Goal: Information Seeking & Learning: Learn about a topic

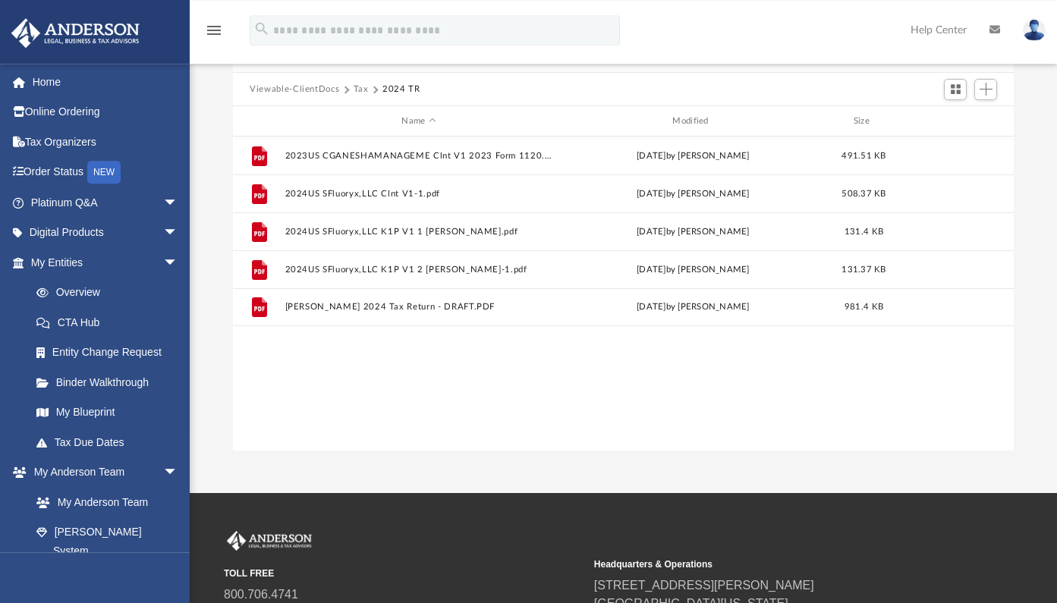
scroll to position [80, 0]
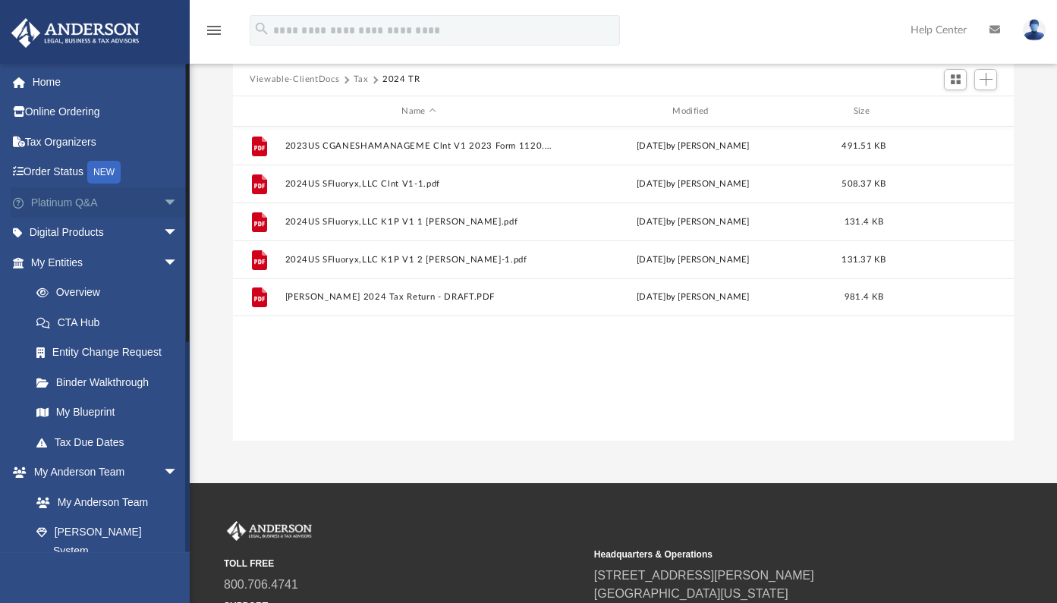
click at [55, 200] on link "Platinum Q&A arrow_drop_down" at bounding box center [106, 202] width 190 height 30
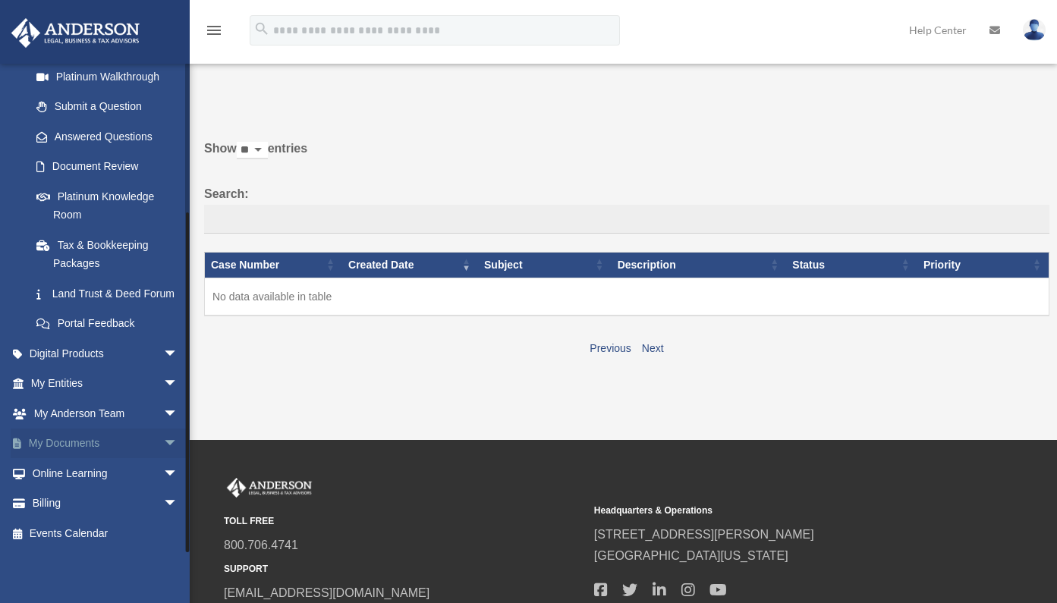
scroll to position [203, 0]
drag, startPoint x: 187, startPoint y: 300, endPoint x: 231, endPoint y: 444, distance: 150.2
click at [181, 461] on div "ireneitems@gmail.com Sign Out irene.offord@gmail.com Home Online Ordering Tax O…" at bounding box center [95, 307] width 190 height 489
click at [56, 380] on link "My Entities arrow_drop_down" at bounding box center [106, 384] width 190 height 30
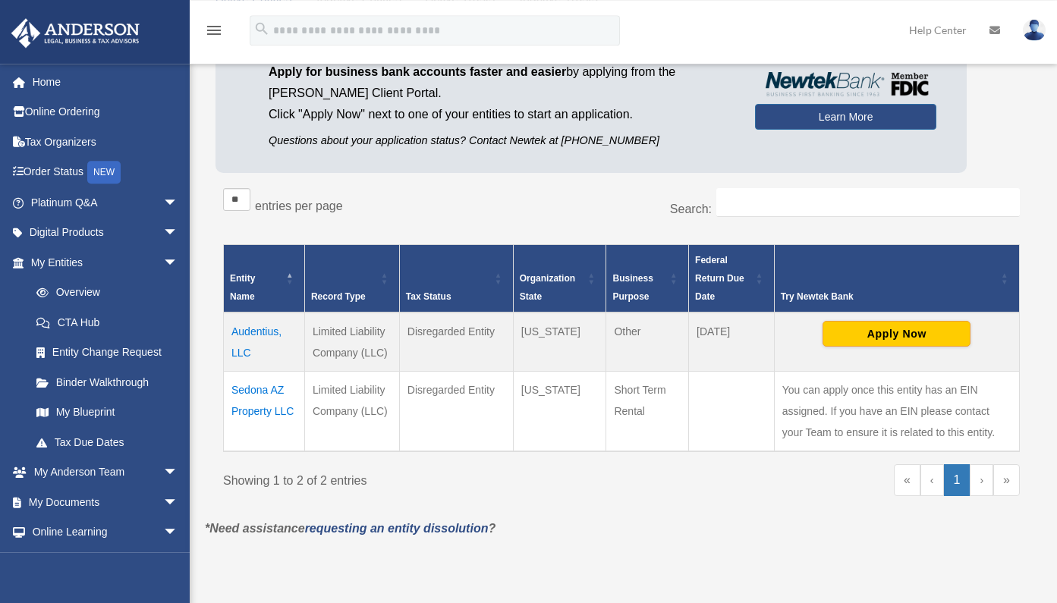
scroll to position [126, 0]
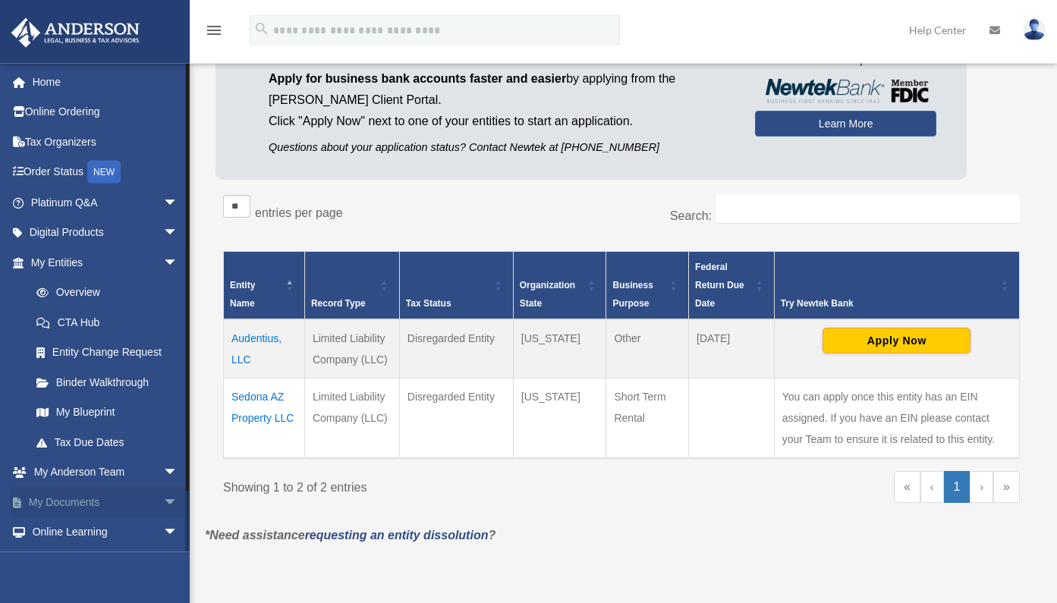
click at [79, 508] on link "My Documents arrow_drop_down" at bounding box center [106, 502] width 190 height 30
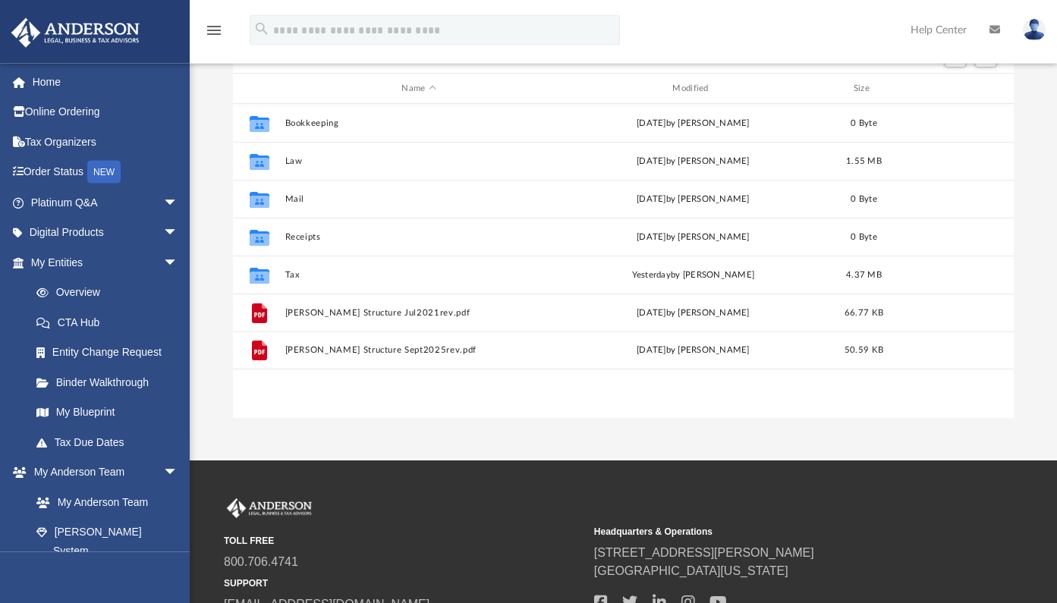
scroll to position [165, 0]
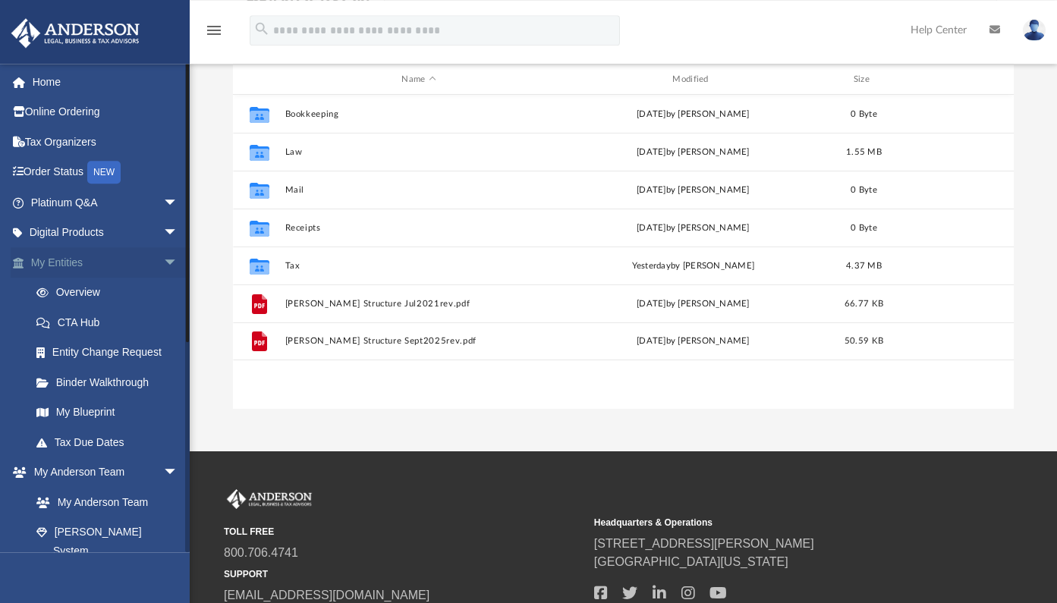
click at [163, 263] on span "arrow_drop_down" at bounding box center [178, 262] width 30 height 31
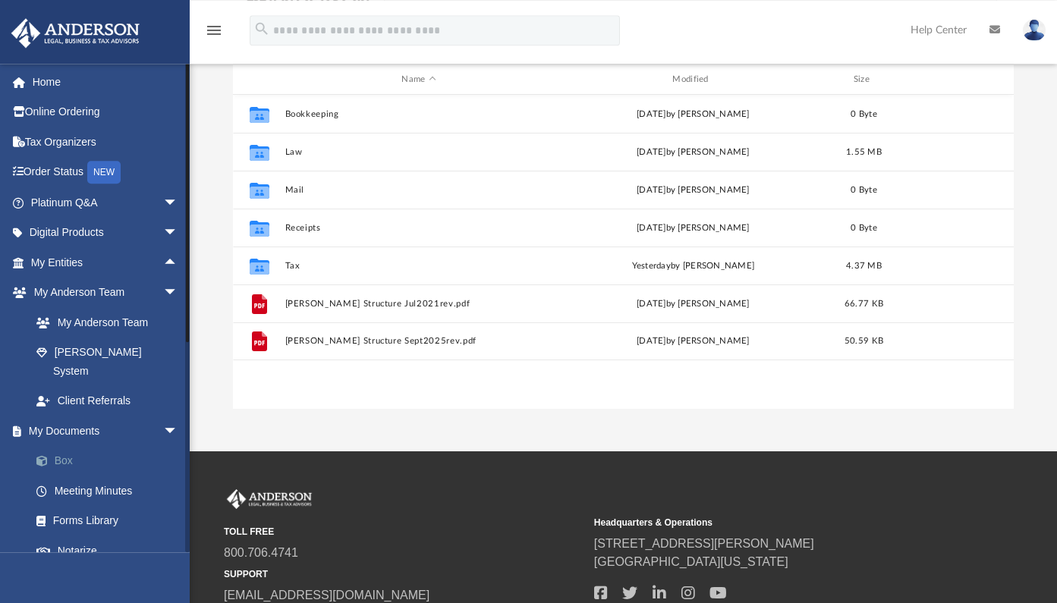
click at [66, 446] on link "Box" at bounding box center [111, 461] width 180 height 30
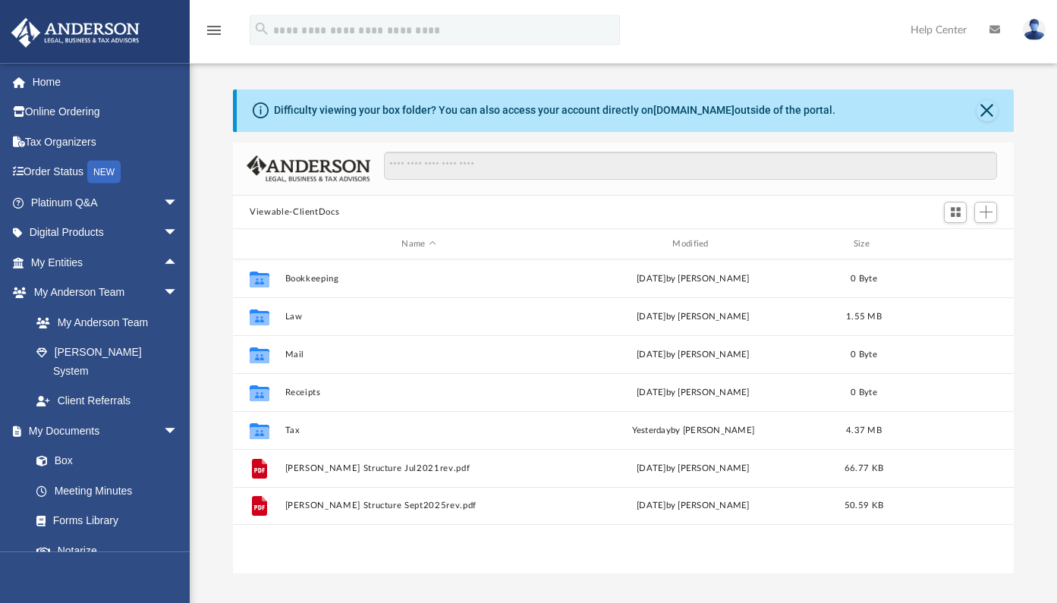
scroll to position [0, 0]
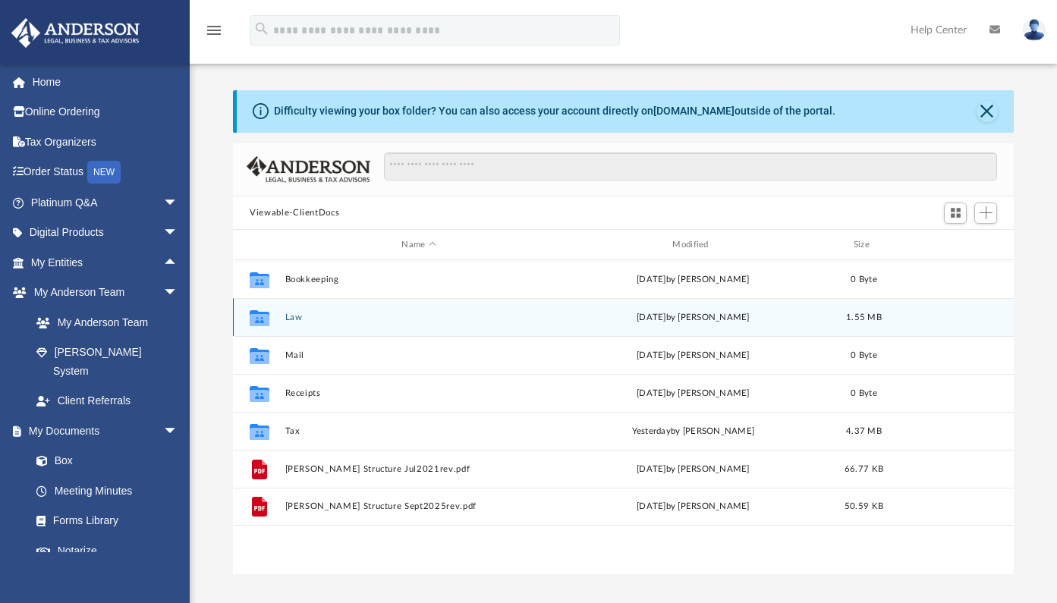
click at [290, 318] on button "Law" at bounding box center [419, 318] width 268 height 10
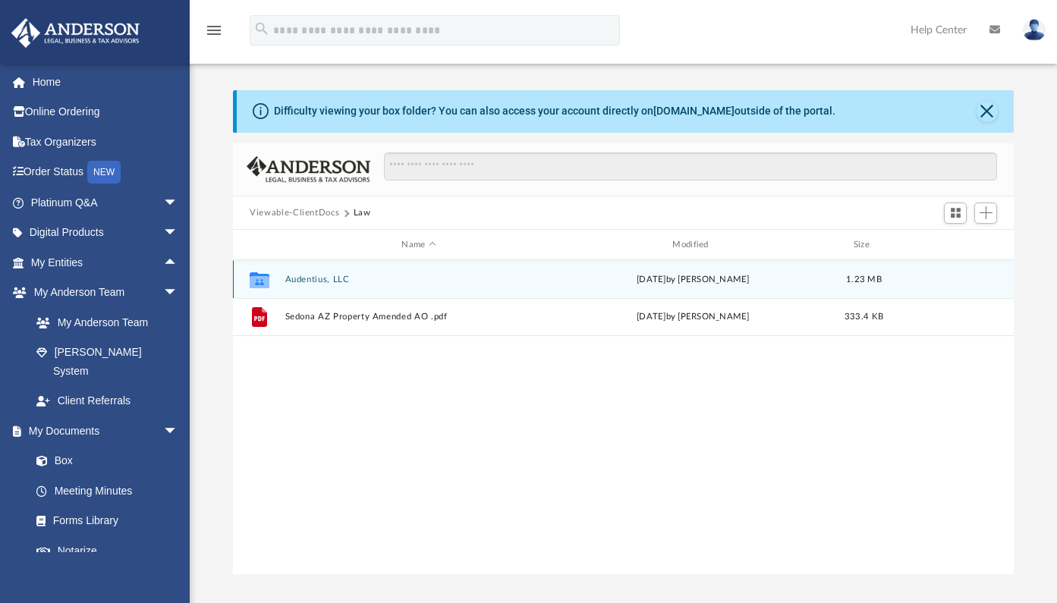
click at [297, 281] on button "Audentius, LLC" at bounding box center [419, 280] width 268 height 10
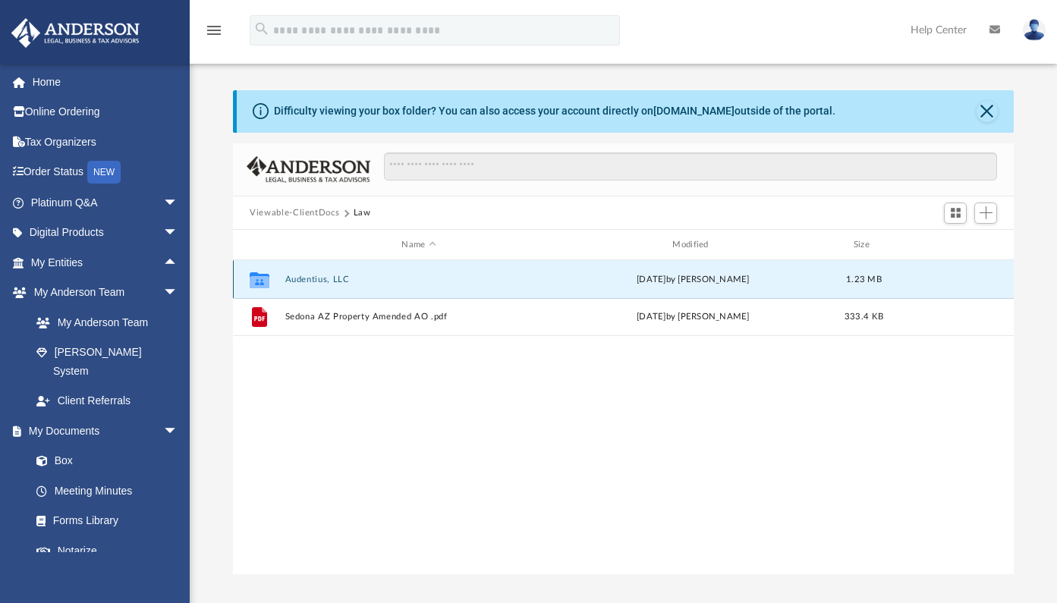
click at [297, 281] on button "Audentius, LLC" at bounding box center [419, 280] width 268 height 10
click at [316, 283] on button "Initial Docs" at bounding box center [419, 280] width 268 height 10
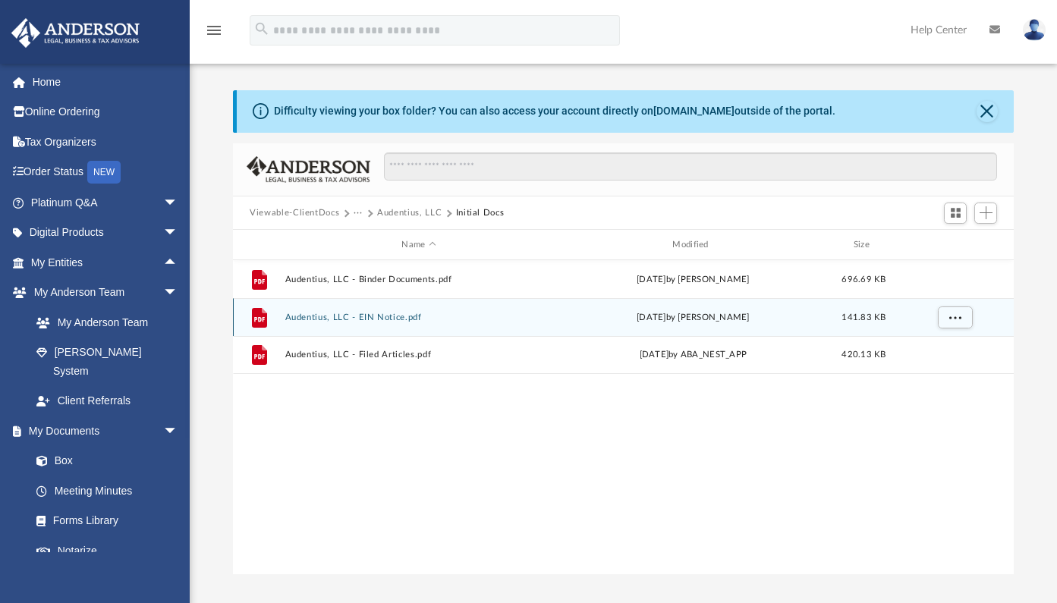
click at [350, 320] on button "Audentius, LLC - EIN Notice.pdf" at bounding box center [419, 318] width 268 height 10
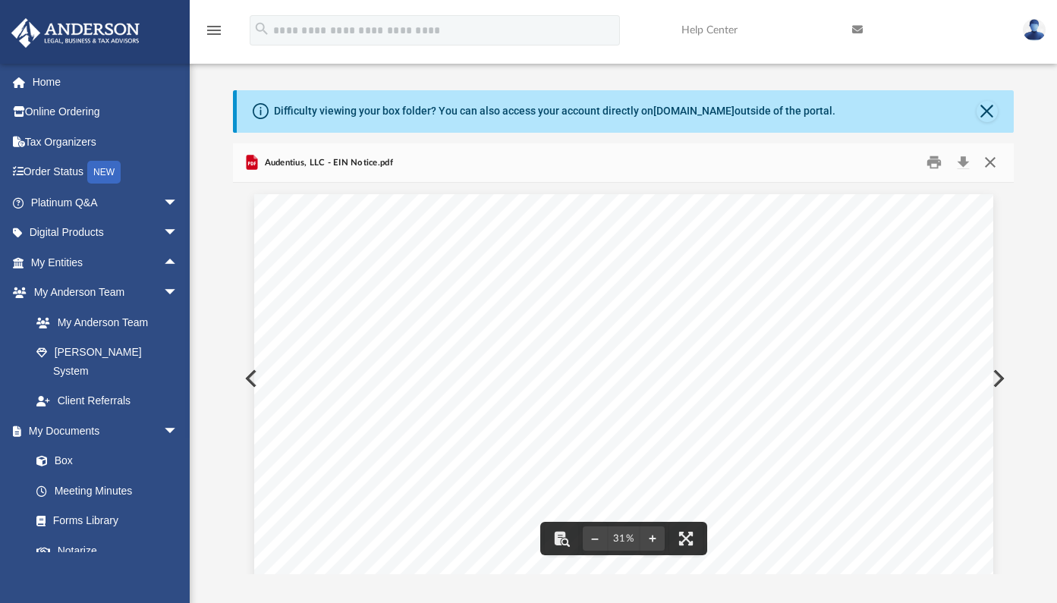
click at [989, 165] on button "Close" at bounding box center [989, 163] width 27 height 24
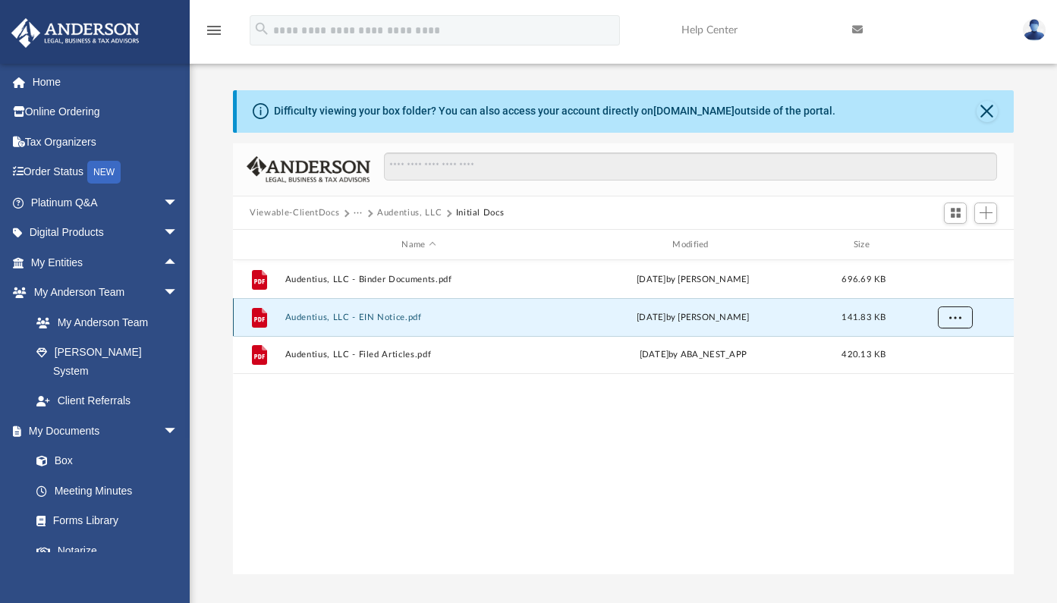
click at [951, 317] on span "More options" at bounding box center [955, 317] width 12 height 8
click at [382, 320] on button "Audentius, LLC - EIN Notice.pdf" at bounding box center [419, 318] width 268 height 10
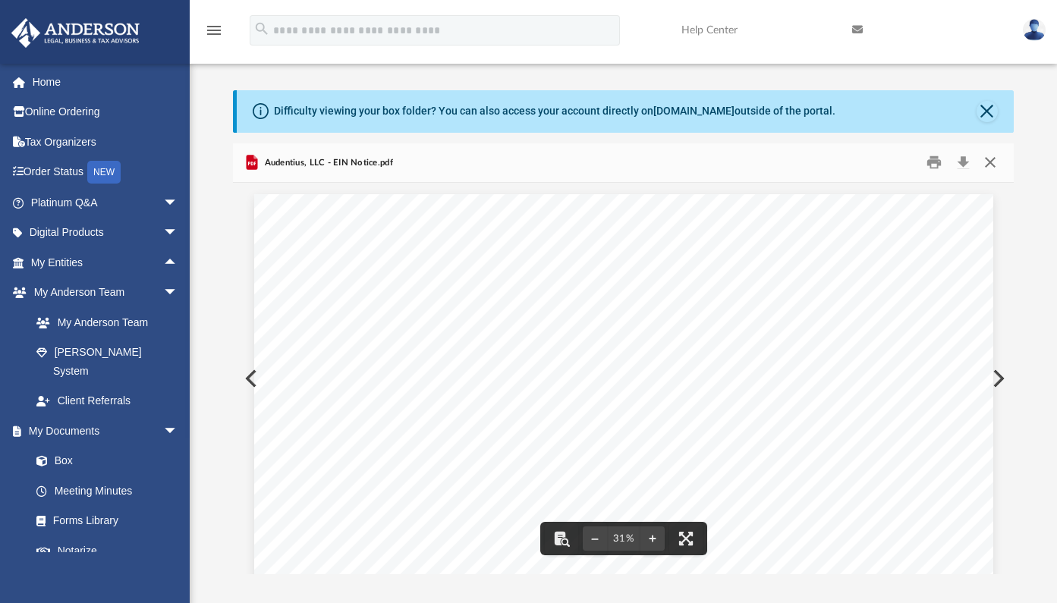
click at [989, 162] on button "Close" at bounding box center [989, 163] width 27 height 24
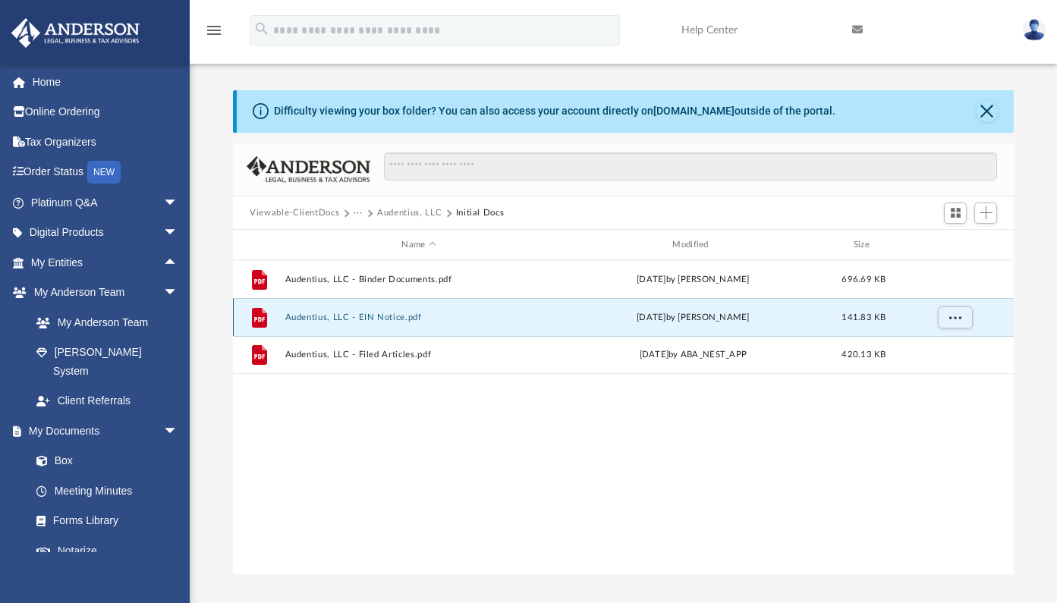
click at [310, 322] on button "Audentius, LLC - EIN Notice.pdf" at bounding box center [419, 318] width 268 height 10
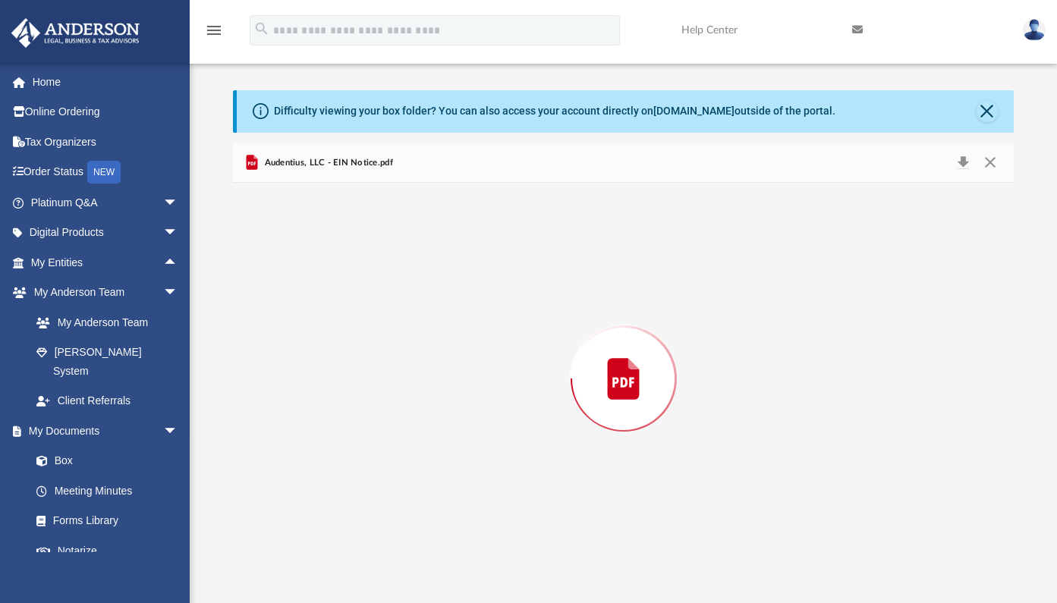
click at [310, 322] on div "Preview" at bounding box center [623, 378] width 781 height 391
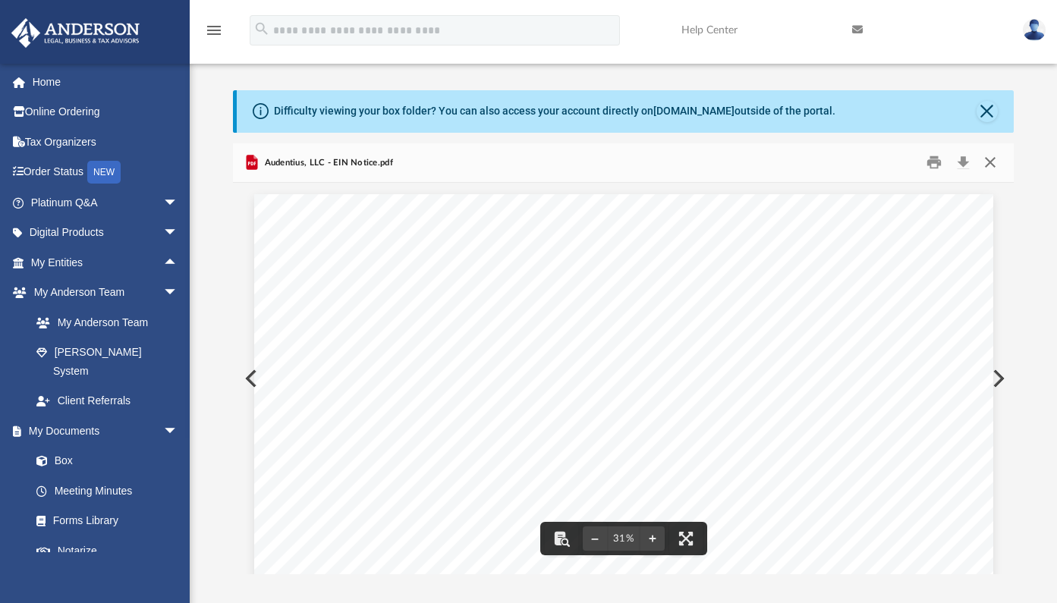
click at [992, 162] on button "Close" at bounding box center [989, 163] width 27 height 24
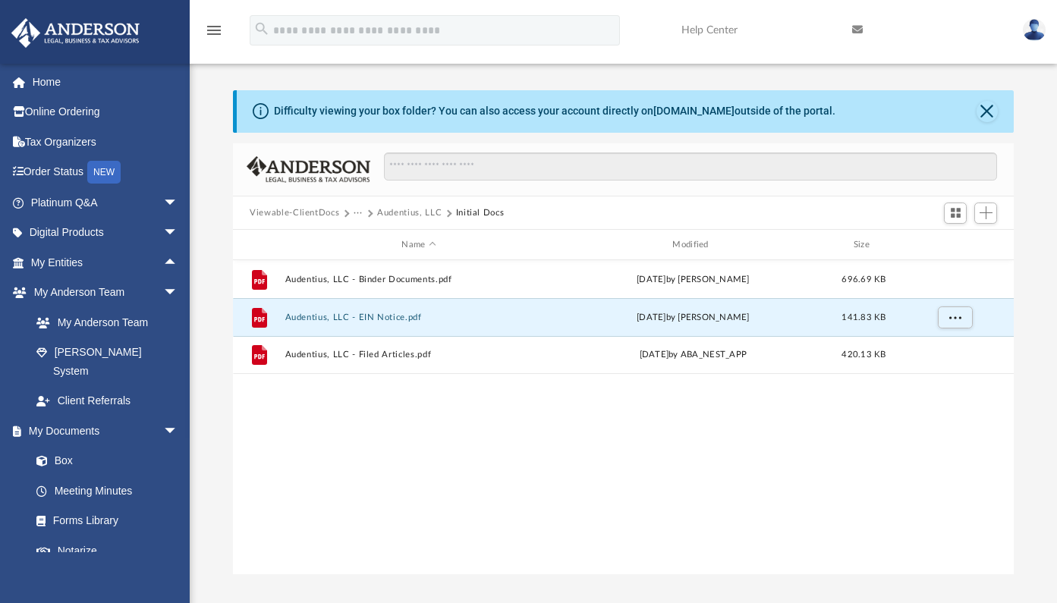
click at [407, 217] on button "Audentius, LLC" at bounding box center [409, 213] width 64 height 14
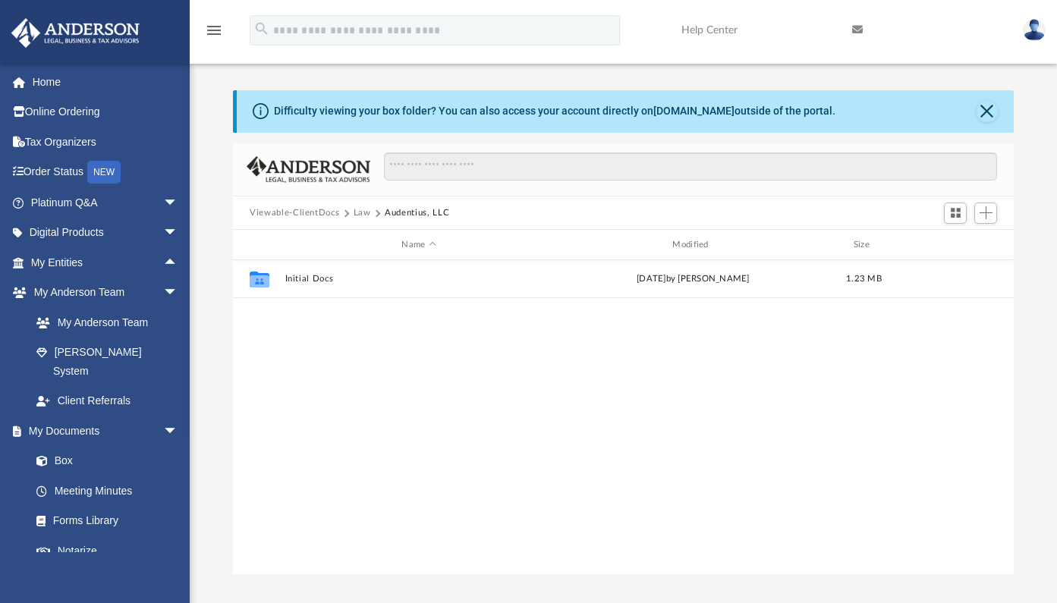
click at [359, 216] on button "Law" at bounding box center [362, 213] width 17 height 14
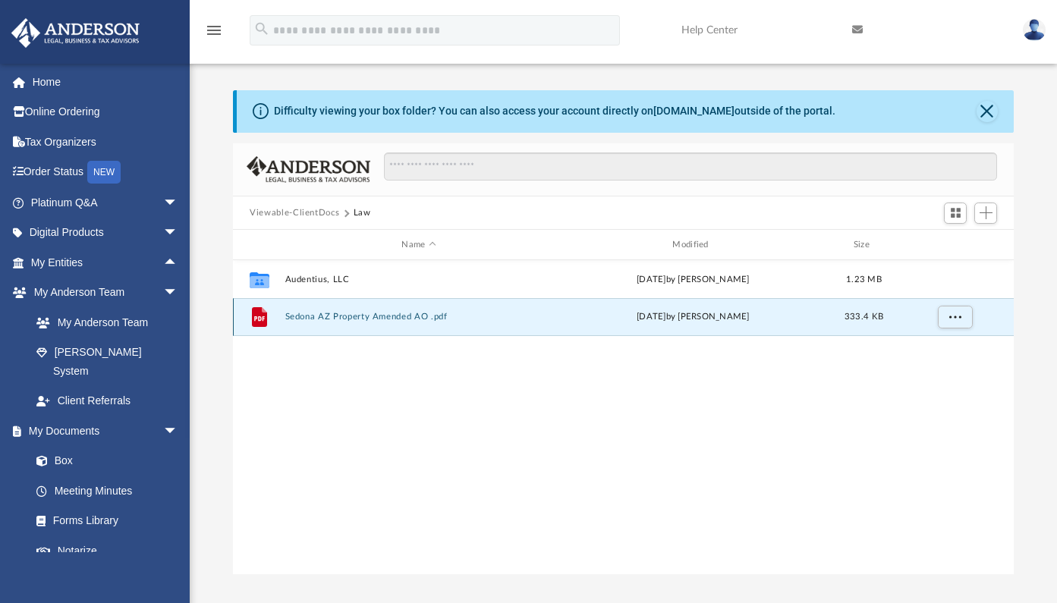
click at [297, 321] on button "Sedona AZ Property Amended AO .pdf" at bounding box center [419, 318] width 268 height 10
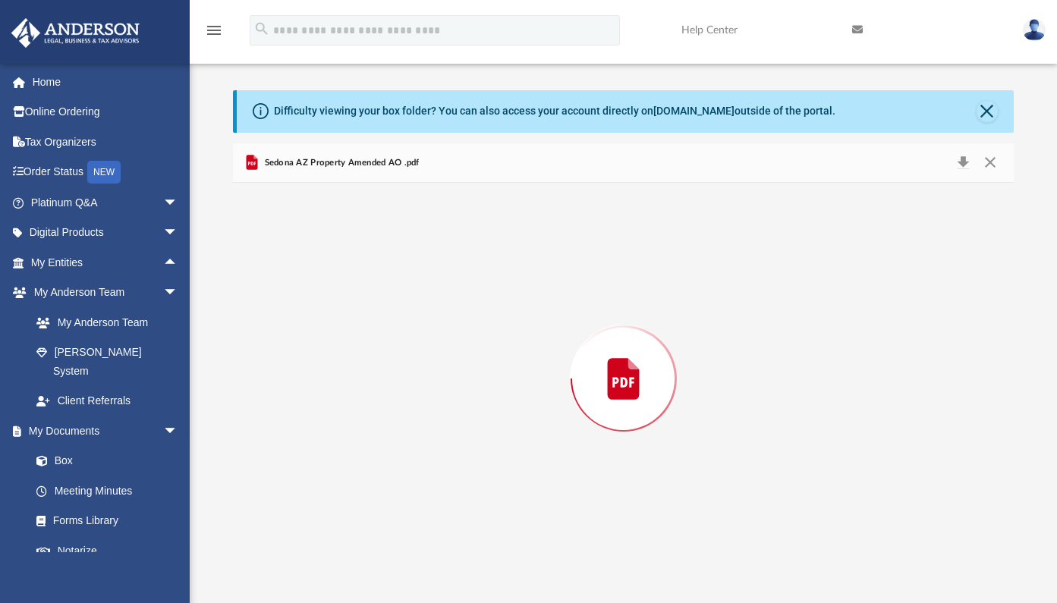
click at [298, 321] on div "Preview" at bounding box center [623, 378] width 781 height 391
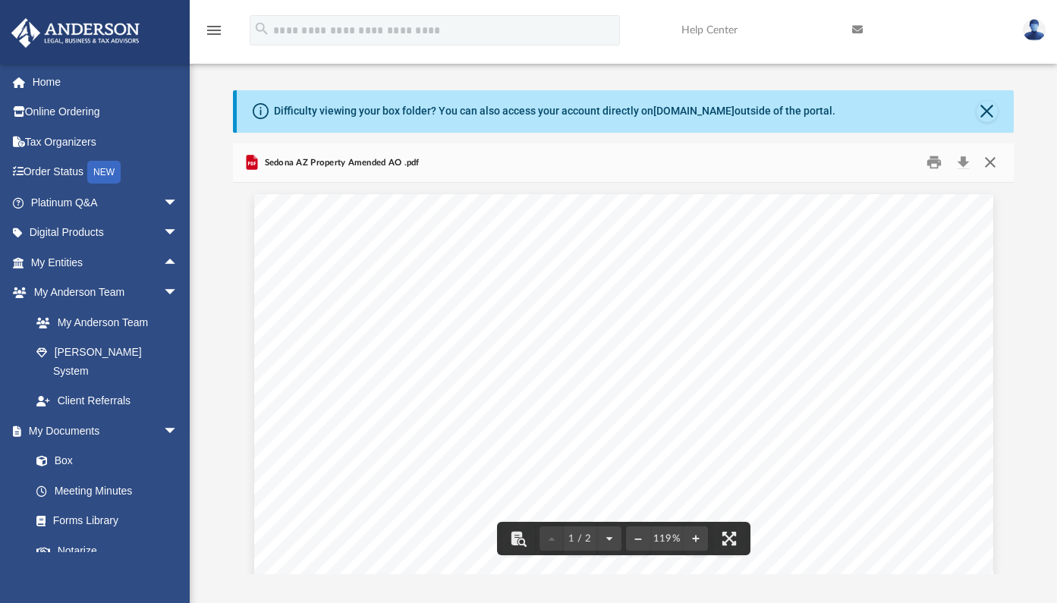
click at [990, 168] on button "Close" at bounding box center [989, 163] width 27 height 24
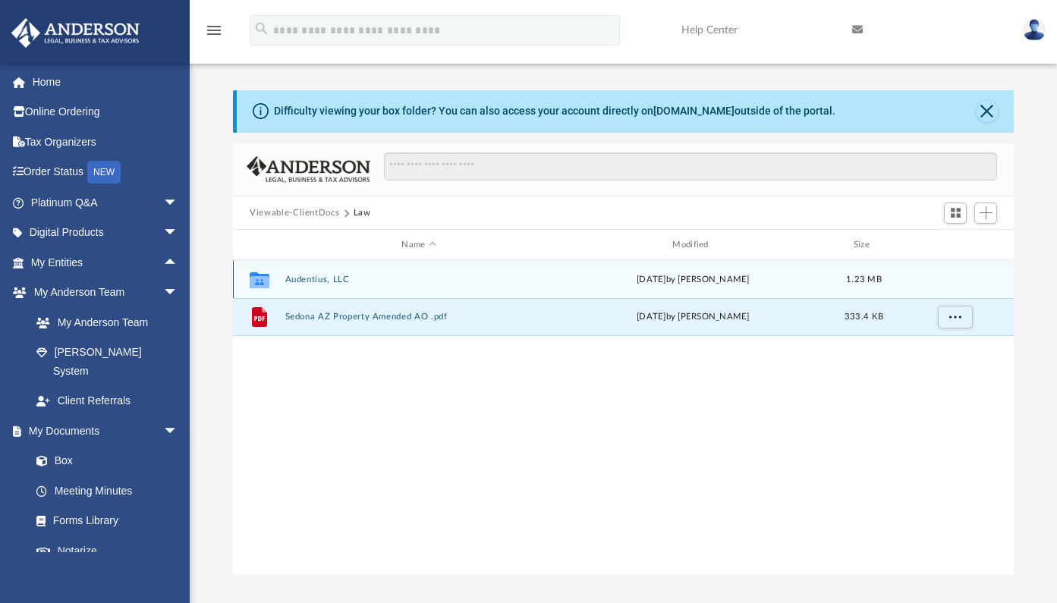
click at [303, 285] on div "Collaborated Folder Audentius, LLC Thu Sep 18 2025 by Morgan Winkler 1.23 MB" at bounding box center [623, 279] width 781 height 38
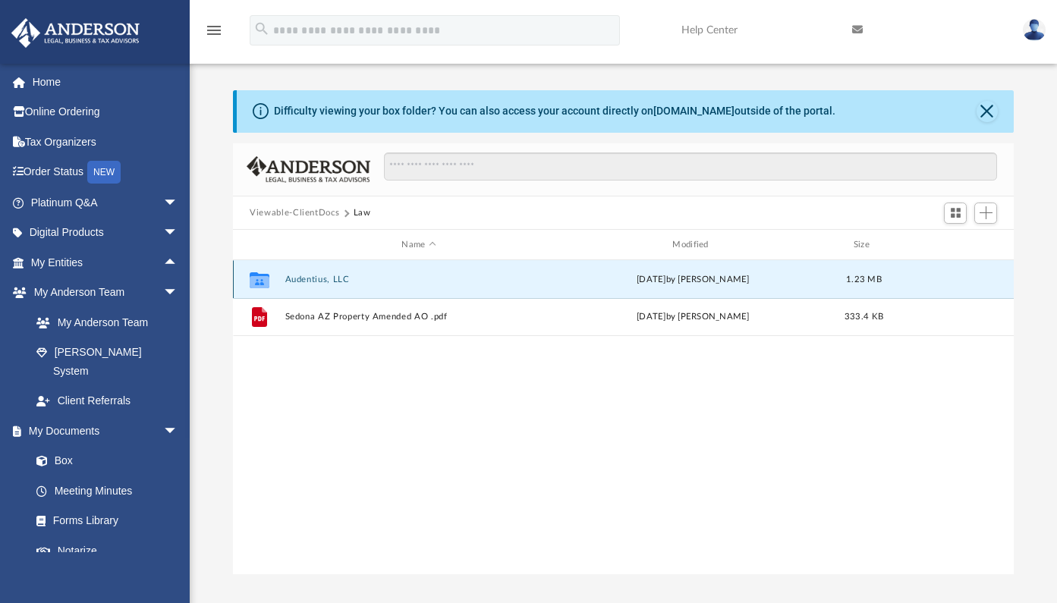
click at [303, 285] on div "Collaborated Folder Audentius, LLC Thu Sep 18 2025 by Morgan Winkler 1.23 MB" at bounding box center [623, 279] width 781 height 38
click at [303, 282] on button "Audentius, LLC" at bounding box center [419, 280] width 268 height 10
click at [310, 281] on button "Initial Docs" at bounding box center [419, 280] width 268 height 10
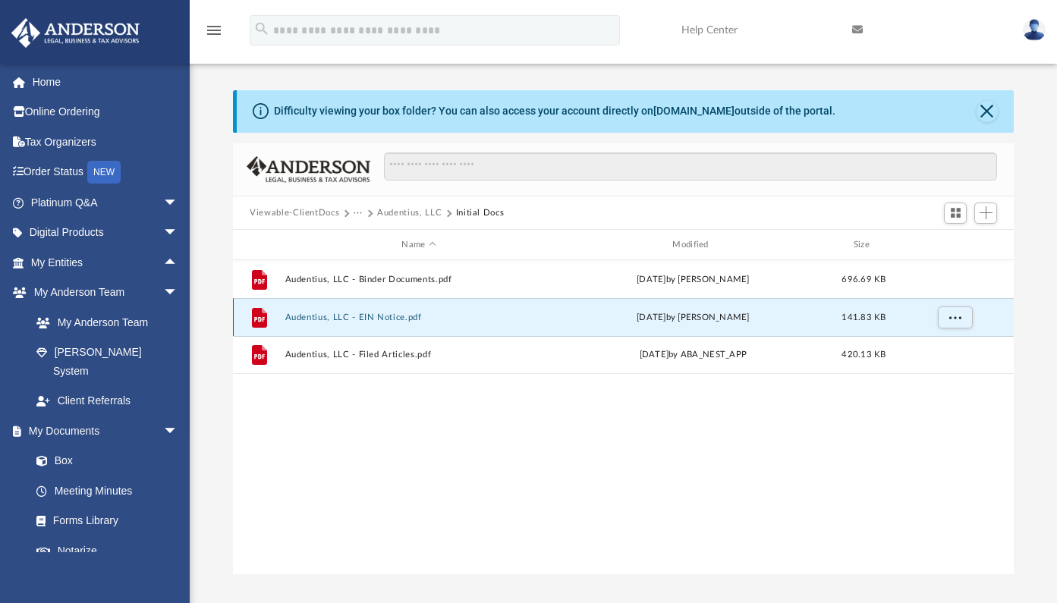
click at [387, 319] on button "Audentius, LLC - EIN Notice.pdf" at bounding box center [419, 318] width 268 height 10
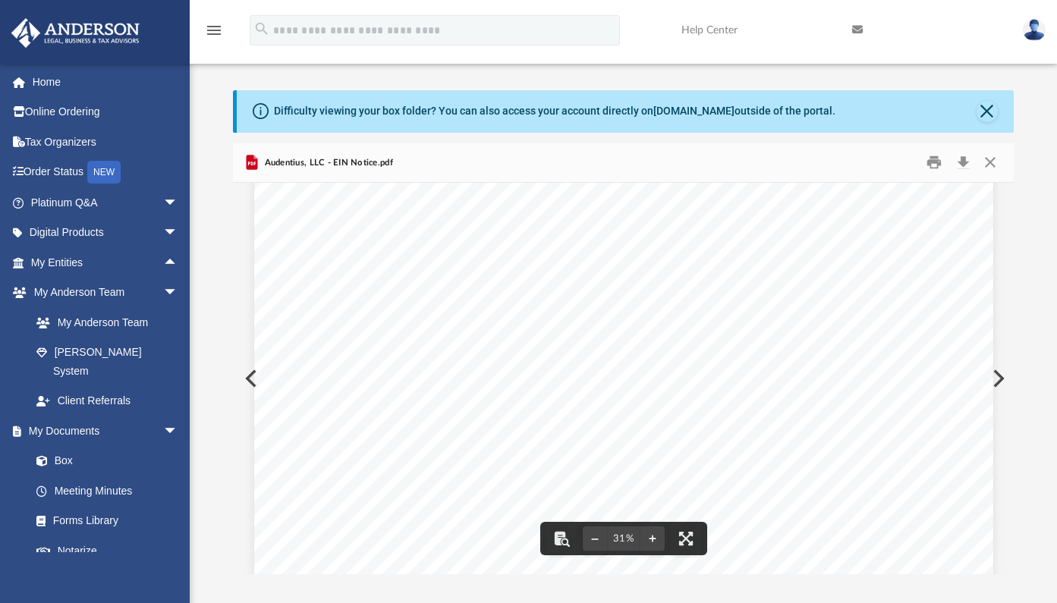
scroll to position [154, 0]
click at [998, 377] on button "Preview" at bounding box center [996, 378] width 33 height 42
click at [247, 384] on button "Preview" at bounding box center [249, 378] width 33 height 42
click at [654, 537] on button "File preview" at bounding box center [652, 538] width 24 height 33
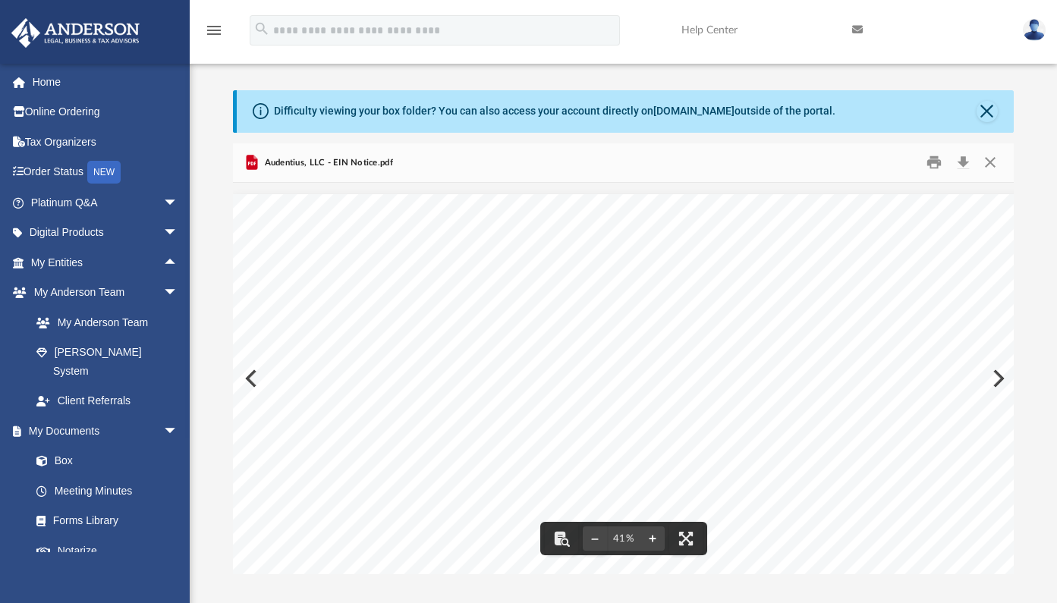
click at [654, 537] on button "File preview" at bounding box center [652, 538] width 24 height 33
click at [64, 446] on link "Box" at bounding box center [111, 461] width 180 height 30
click at [68, 446] on link "Box" at bounding box center [111, 461] width 180 height 30
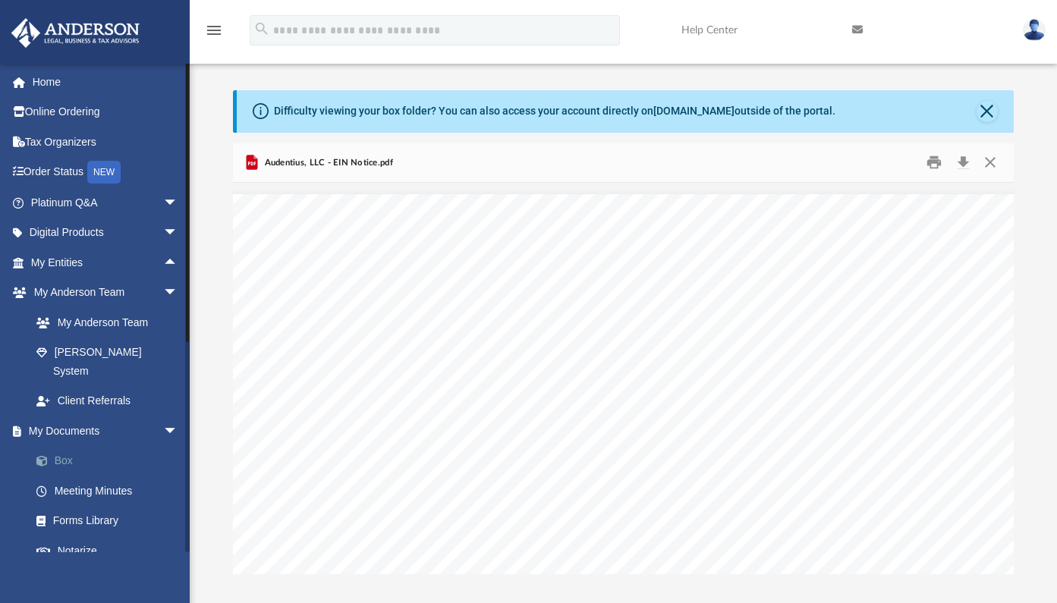
click at [68, 446] on link "Box" at bounding box center [111, 461] width 180 height 30
click at [60, 446] on link "Box" at bounding box center [111, 461] width 180 height 30
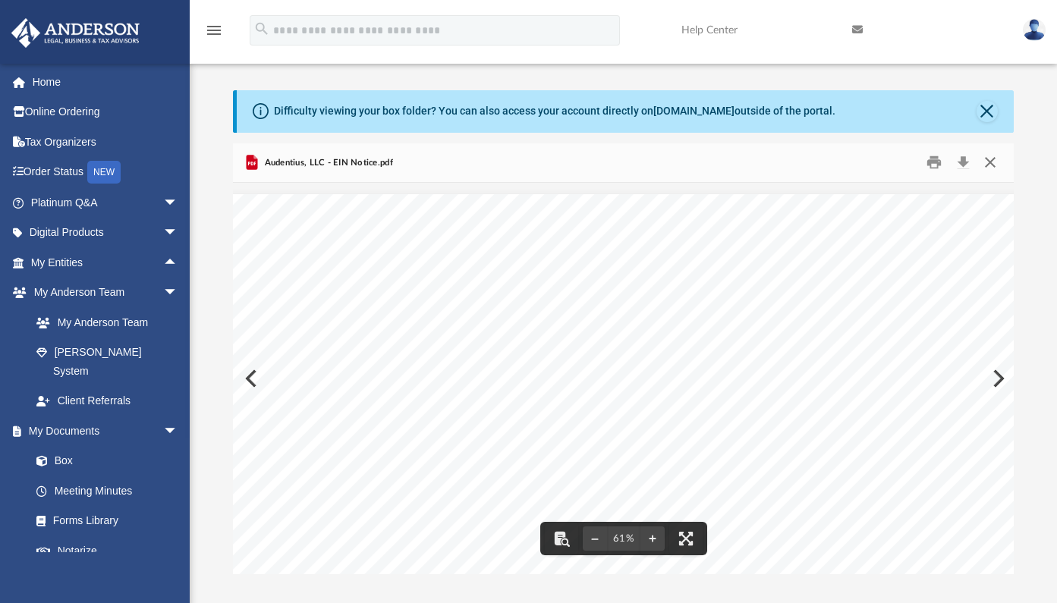
click at [996, 164] on button "Close" at bounding box center [989, 163] width 27 height 24
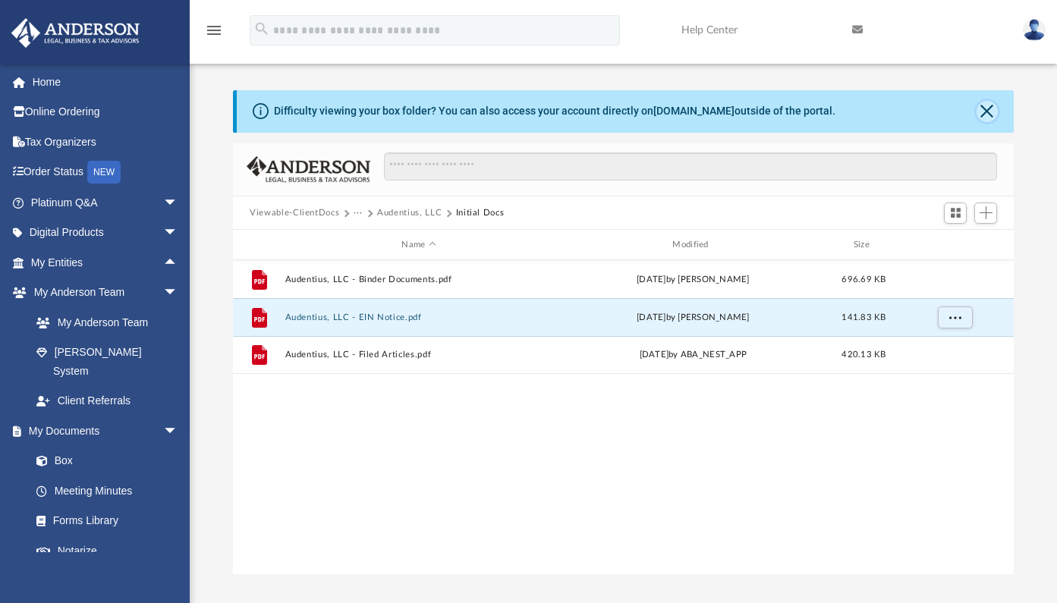
click at [994, 117] on button "Close" at bounding box center [986, 111] width 21 height 21
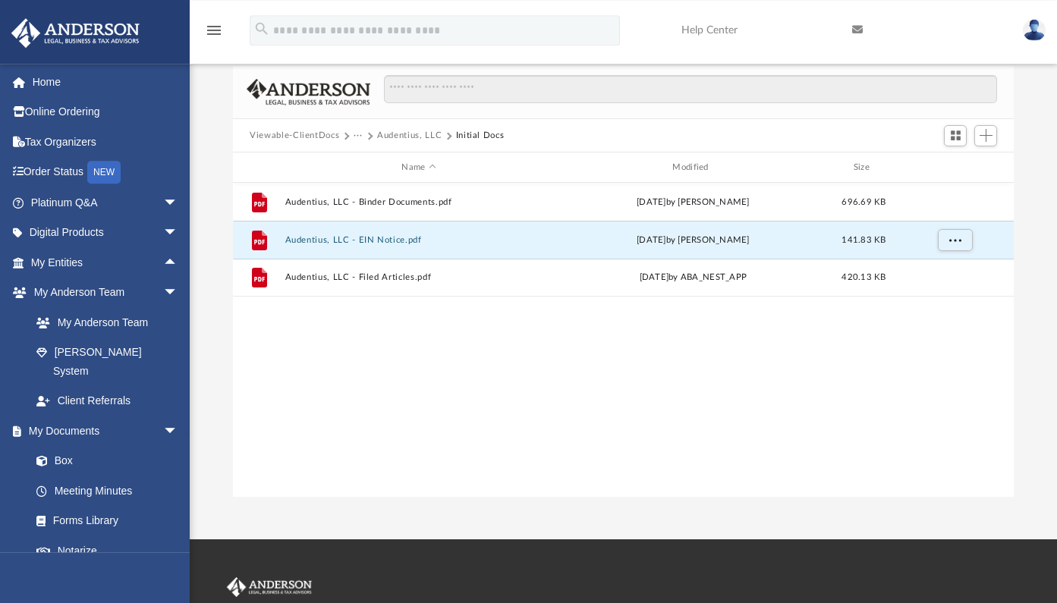
scroll to position [0, 0]
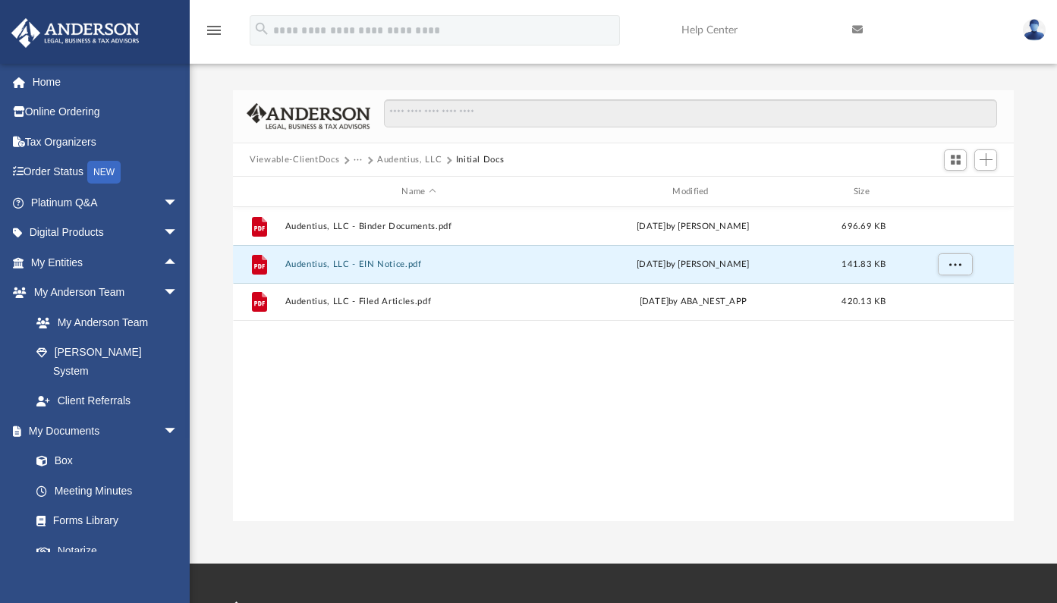
click at [286, 162] on button "Viewable-ClientDocs" at bounding box center [295, 160] width 90 height 14
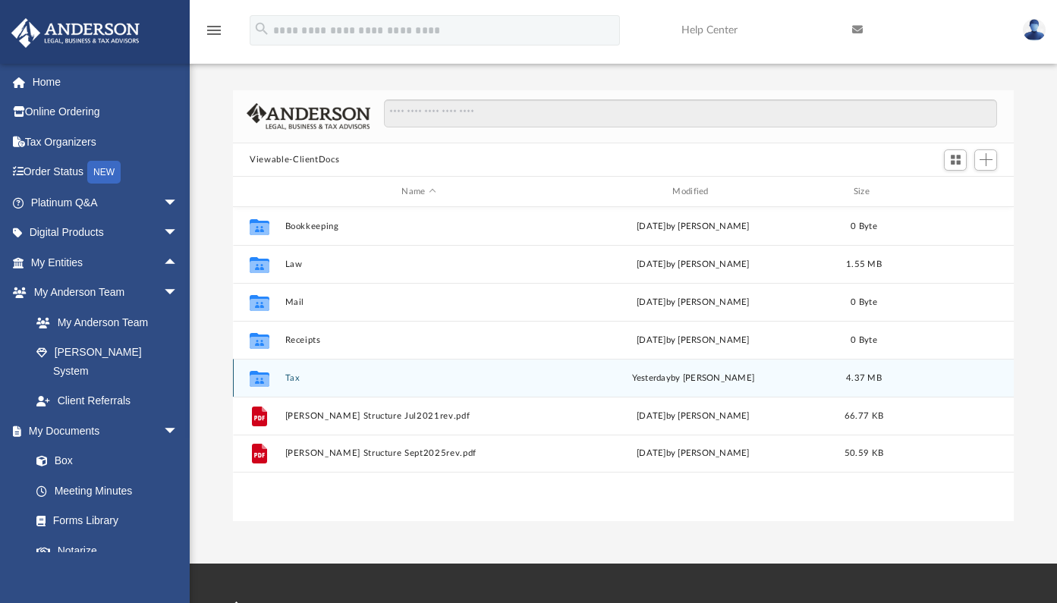
click at [262, 378] on icon "grid" at bounding box center [260, 381] width 20 height 12
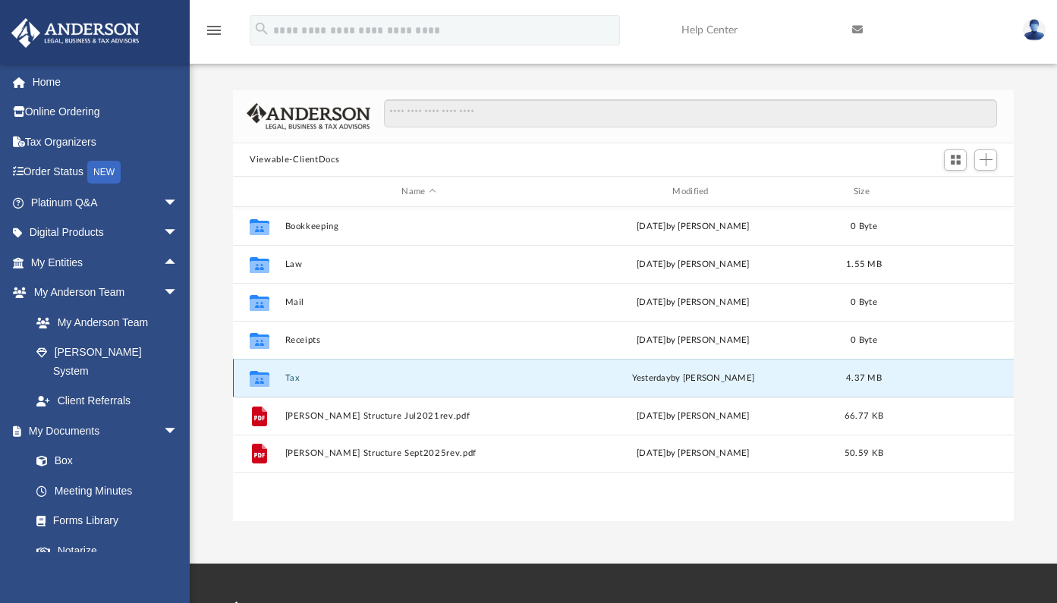
click at [262, 378] on icon "grid" at bounding box center [260, 381] width 20 height 12
click at [291, 379] on button "Tax" at bounding box center [419, 378] width 268 height 10
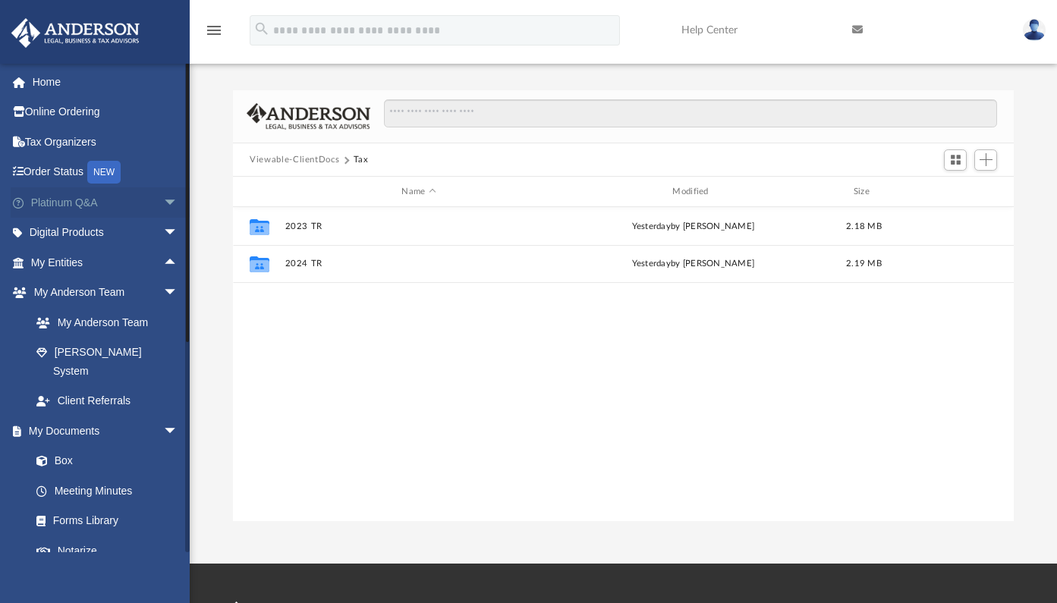
click at [66, 202] on link "Platinum Q&A arrow_drop_down" at bounding box center [106, 202] width 190 height 30
click at [163, 206] on span "arrow_drop_down" at bounding box center [178, 202] width 30 height 31
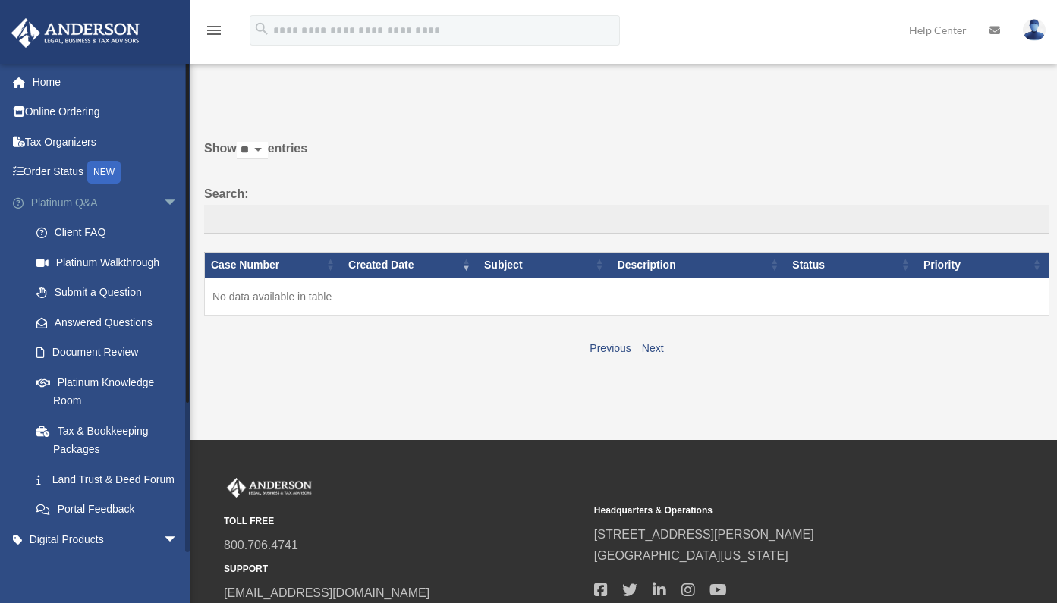
click at [163, 197] on span "arrow_drop_down" at bounding box center [178, 202] width 30 height 31
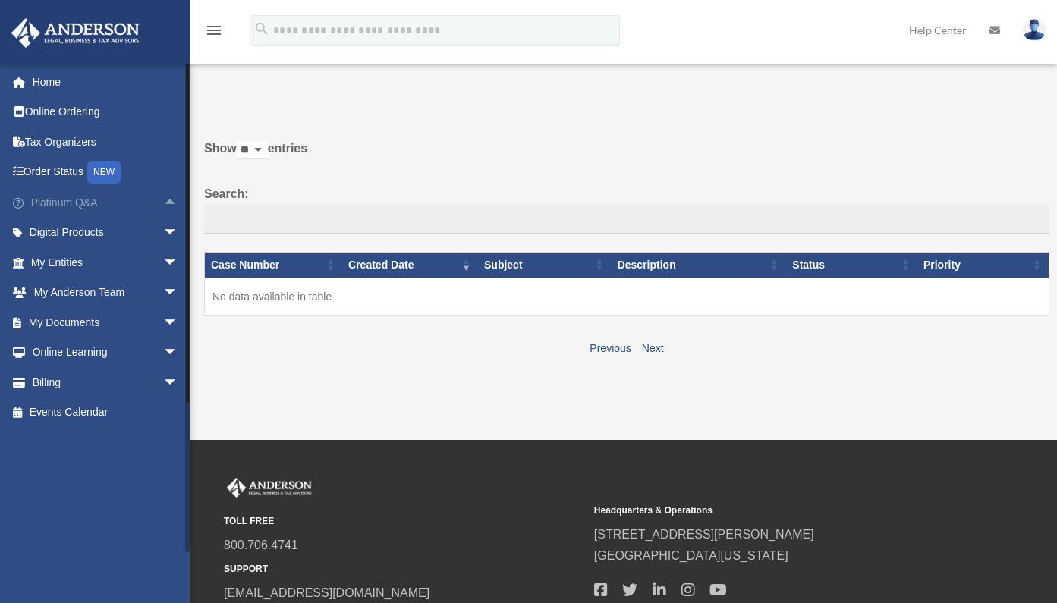
click at [163, 202] on span "arrow_drop_up" at bounding box center [178, 202] width 30 height 31
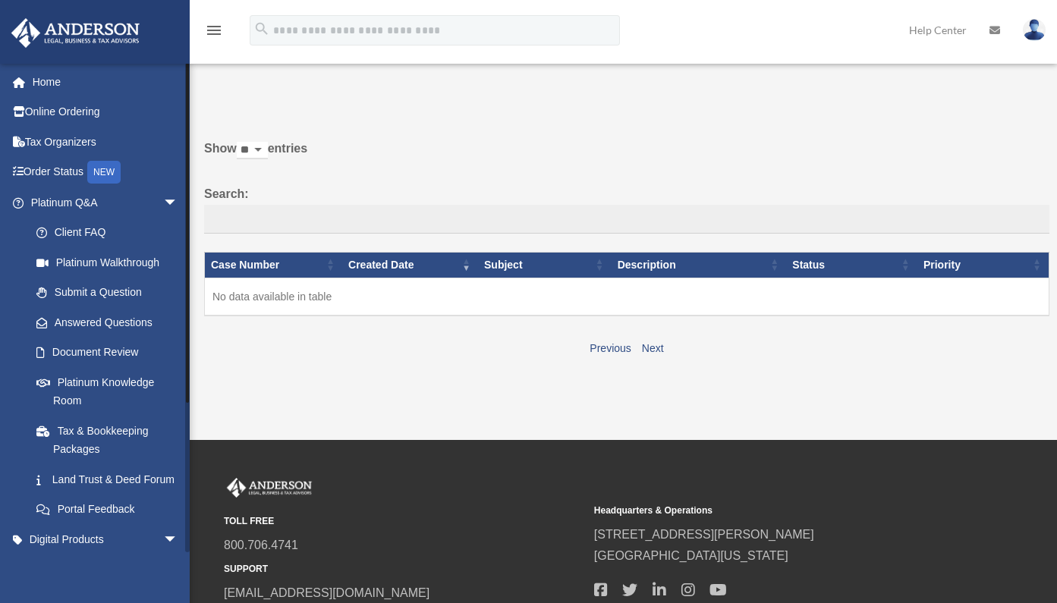
scroll to position [203, 0]
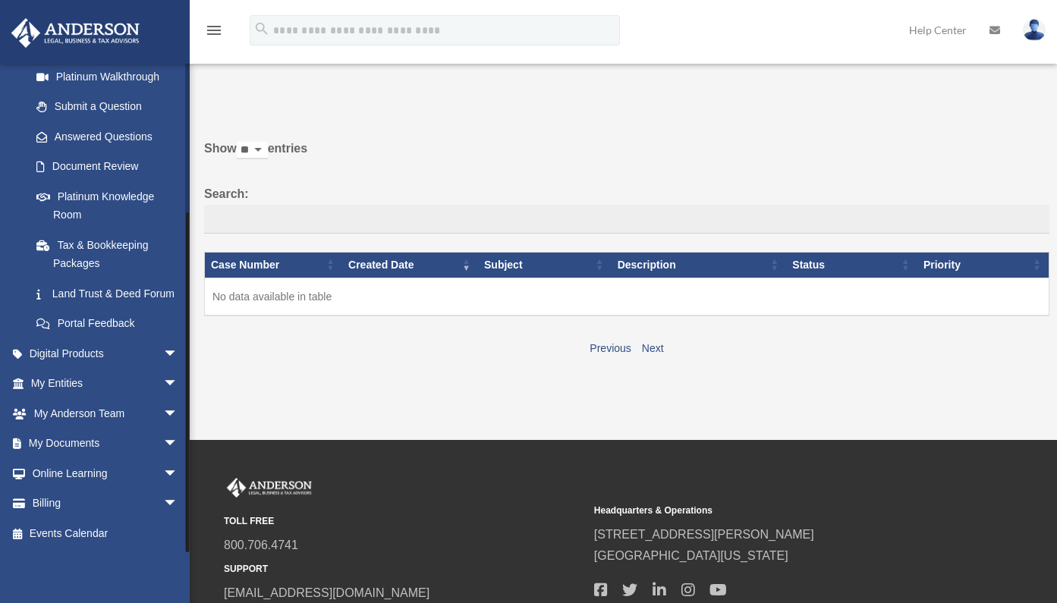
drag, startPoint x: 187, startPoint y: 486, endPoint x: 189, endPoint y: 460, distance: 26.6
click at [189, 460] on div at bounding box center [187, 307] width 5 height 489
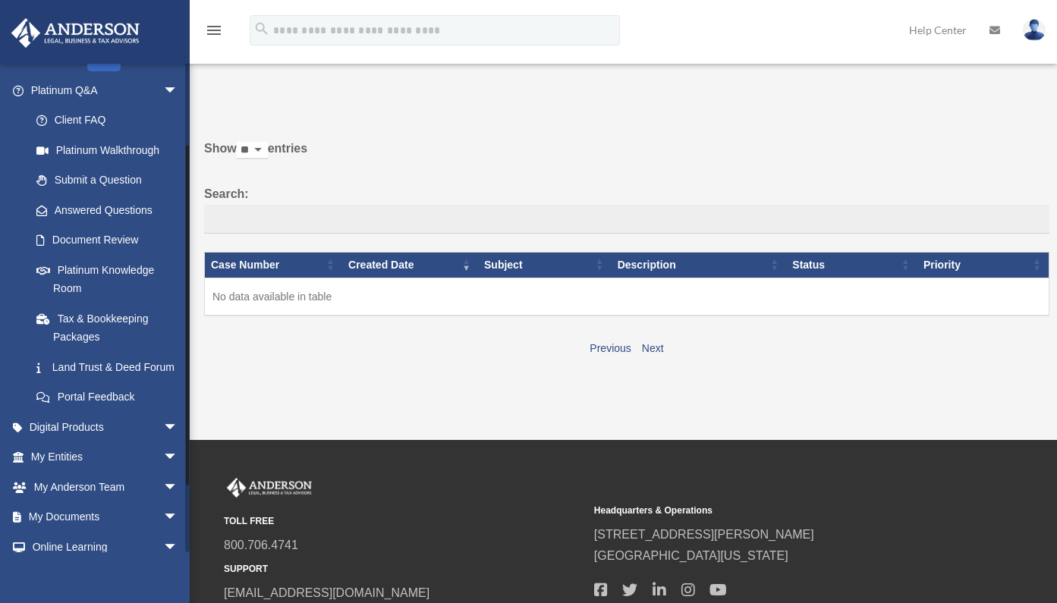
scroll to position [115, 0]
drag, startPoint x: 187, startPoint y: 464, endPoint x: 185, endPoint y: 404, distance: 60.7
click at [185, 404] on div at bounding box center [187, 307] width 5 height 489
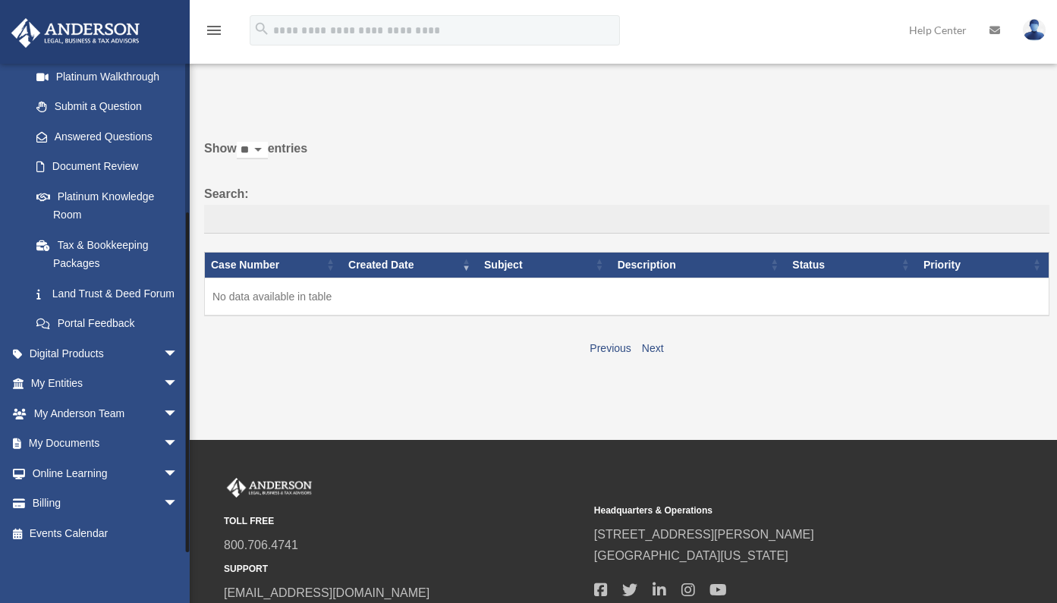
scroll to position [203, 0]
drag, startPoint x: 187, startPoint y: 412, endPoint x: 190, endPoint y: 486, distance: 73.6
click at [190, 486] on div "menu search Site Menu add irene.offord@gmail.com My Profile Reset Password Logo…" at bounding box center [528, 362] width 1057 height 725
click at [163, 446] on span "arrow_drop_down" at bounding box center [178, 444] width 30 height 31
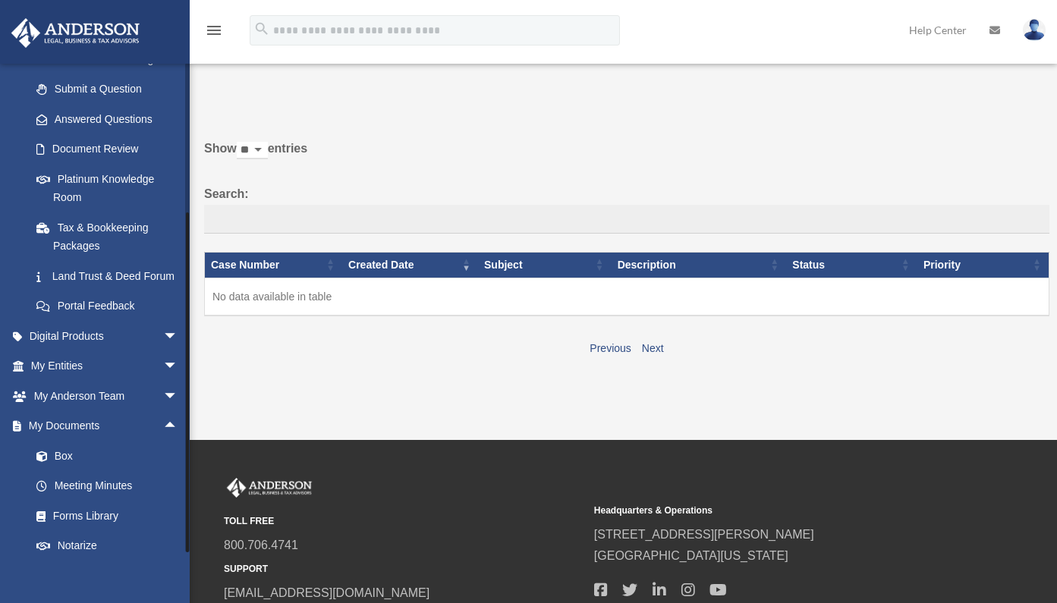
scroll to position [323, 0]
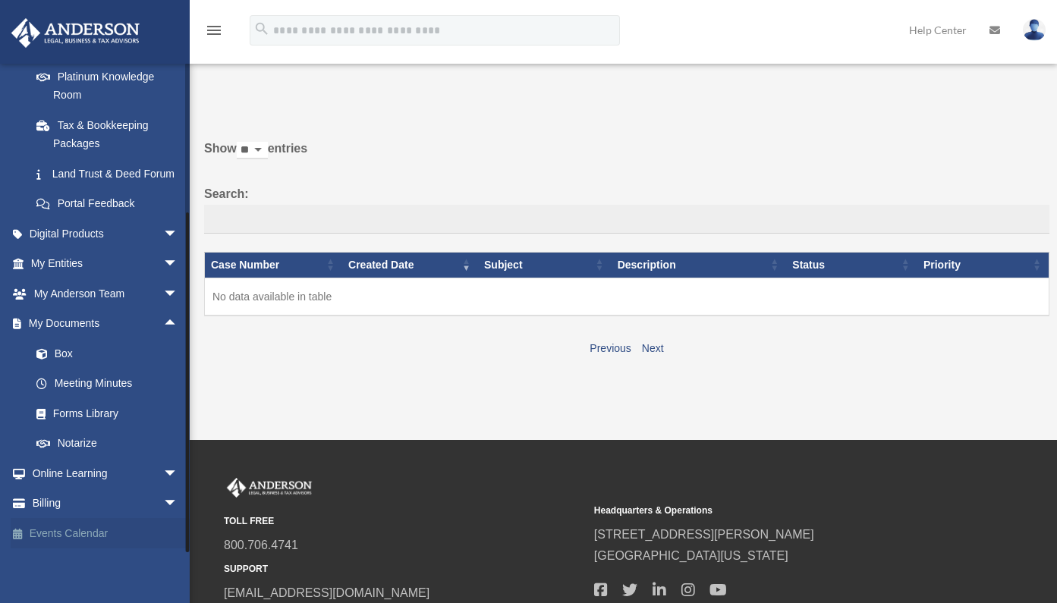
drag, startPoint x: 189, startPoint y: 505, endPoint x: 184, endPoint y: 523, distance: 18.0
click at [184, 523] on div "ireneitems@gmail.com Sign Out irene.offord@gmail.com Home Online Ordering Tax O…" at bounding box center [95, 307] width 190 height 489
drag, startPoint x: 187, startPoint y: 398, endPoint x: 184, endPoint y: 438, distance: 40.3
click at [184, 438] on div "ireneitems@gmail.com Sign Out irene.offord@gmail.com Home Online Ordering Tax O…" at bounding box center [95, 307] width 190 height 489
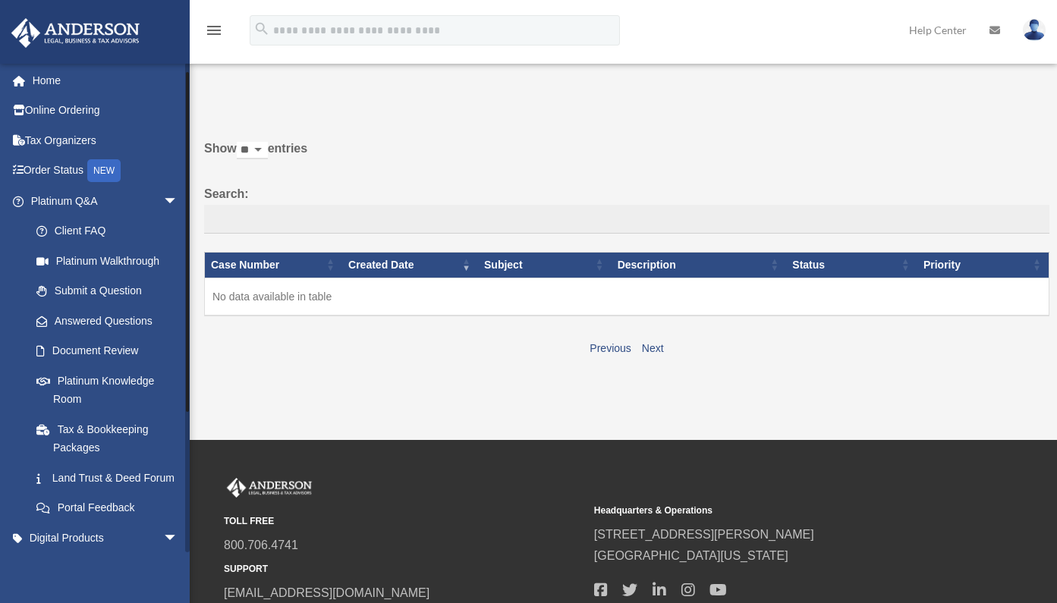
scroll to position [0, 0]
drag, startPoint x: 187, startPoint y: 228, endPoint x: 196, endPoint y: 61, distance: 167.1
click at [196, 61] on div "menu search Site Menu add irene.offord@gmail.com My Profile Reset Password Logo…" at bounding box center [528, 220] width 1057 height 440
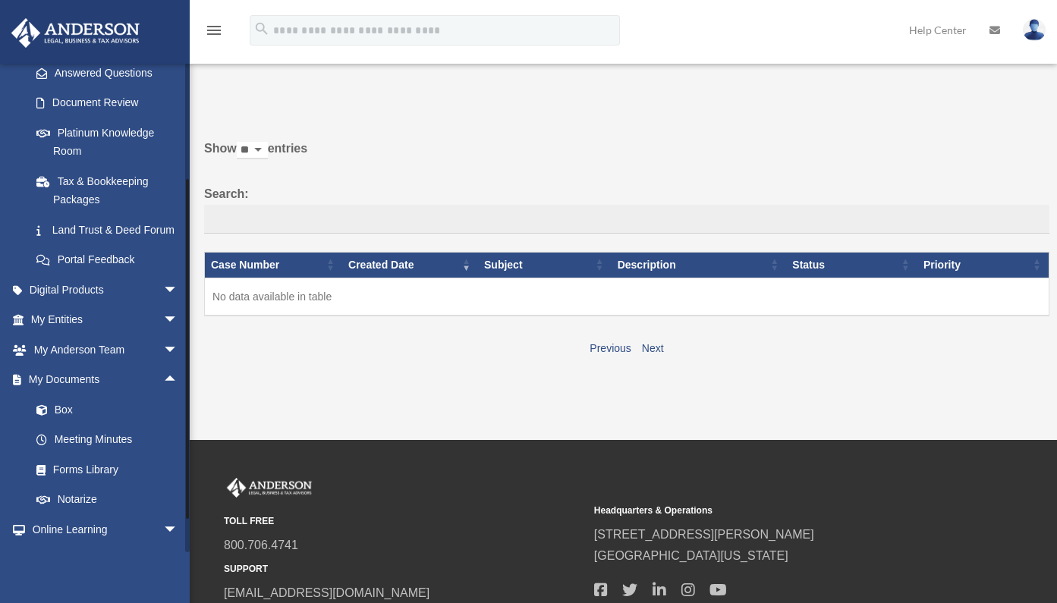
scroll to position [251, 0]
drag, startPoint x: 189, startPoint y: 196, endPoint x: 186, endPoint y: 349, distance: 153.3
click at [186, 349] on div at bounding box center [187, 307] width 5 height 489
click at [66, 334] on link "My Entities arrow_drop_down" at bounding box center [106, 318] width 190 height 30
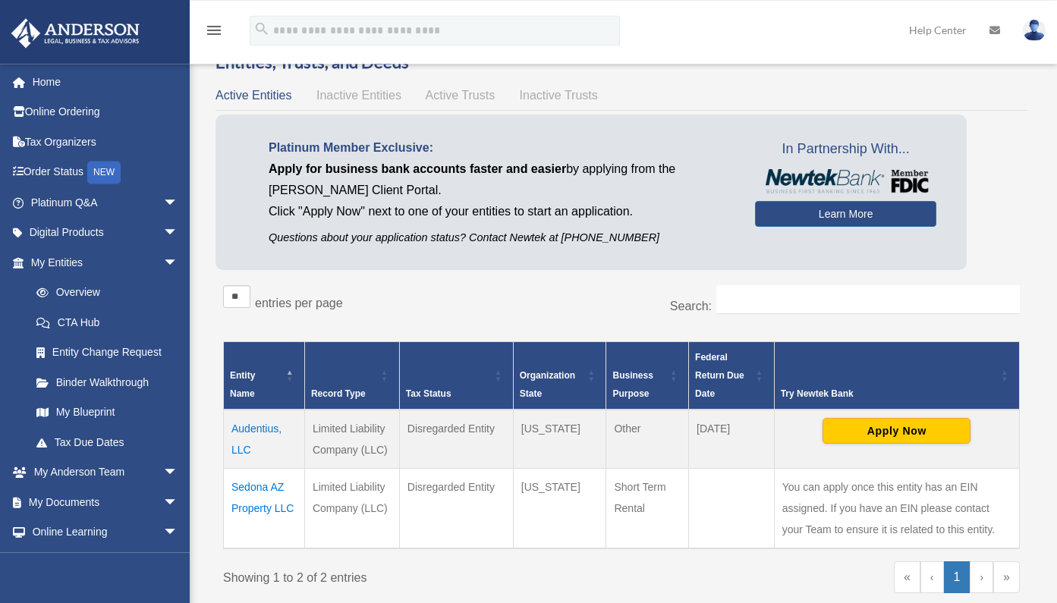
scroll to position [38, 0]
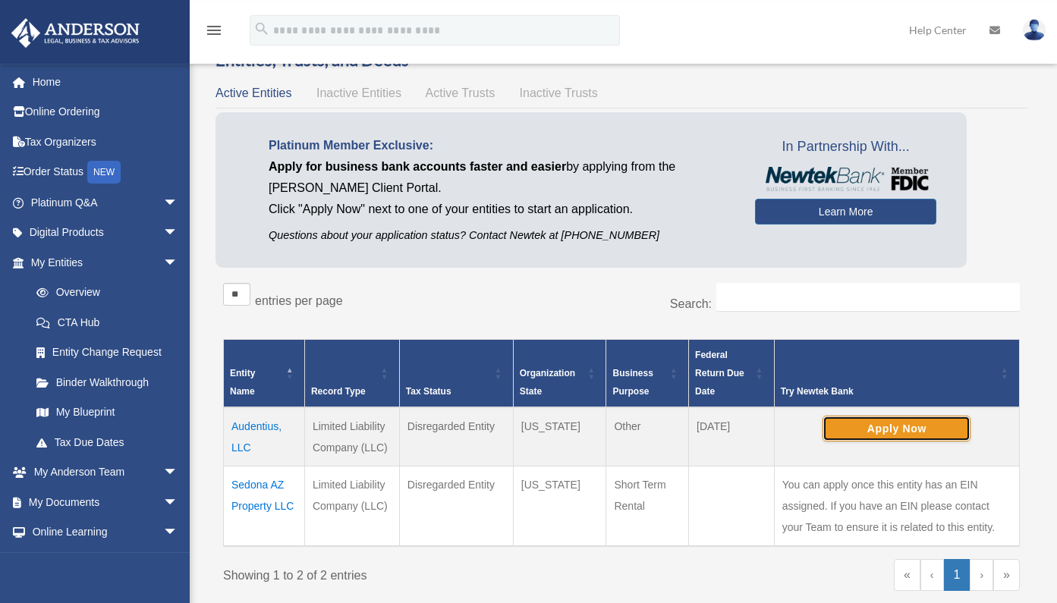
click at [904, 429] on button "Apply Now" at bounding box center [896, 429] width 148 height 26
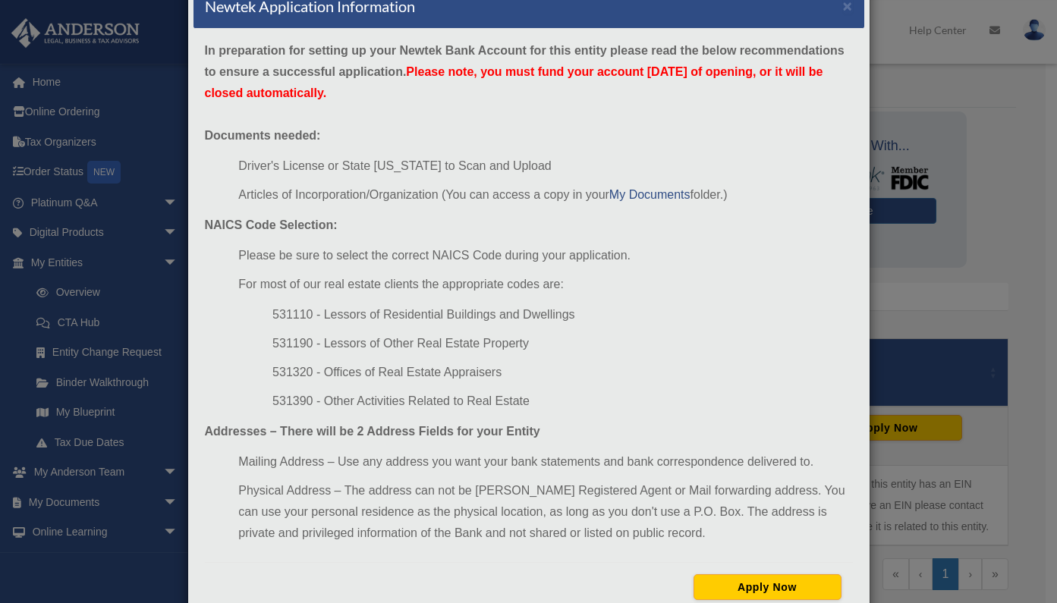
scroll to position [39, 0]
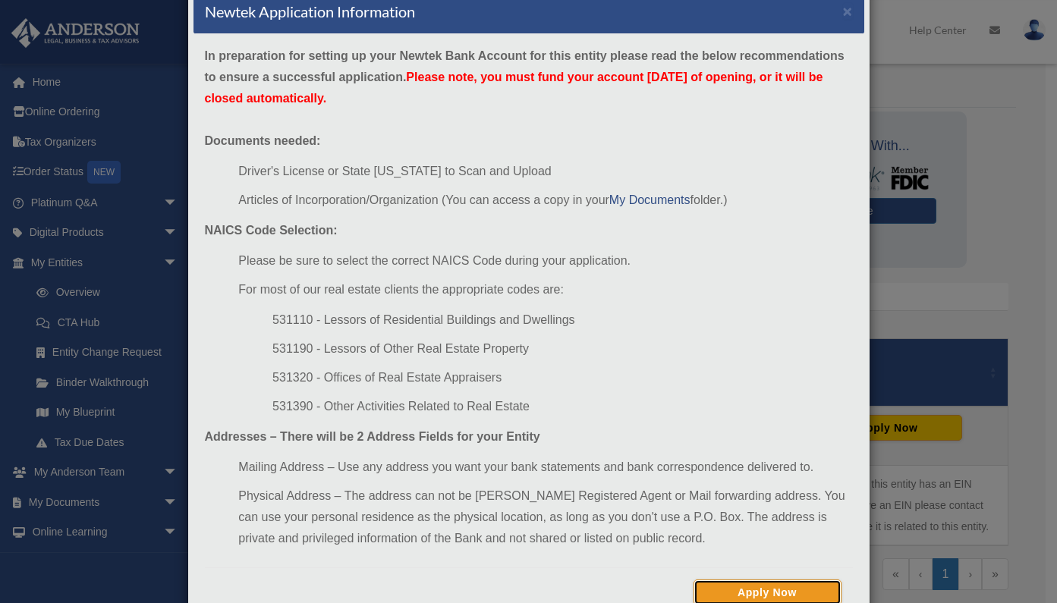
click at [778, 593] on button "Apply Now" at bounding box center [767, 593] width 148 height 26
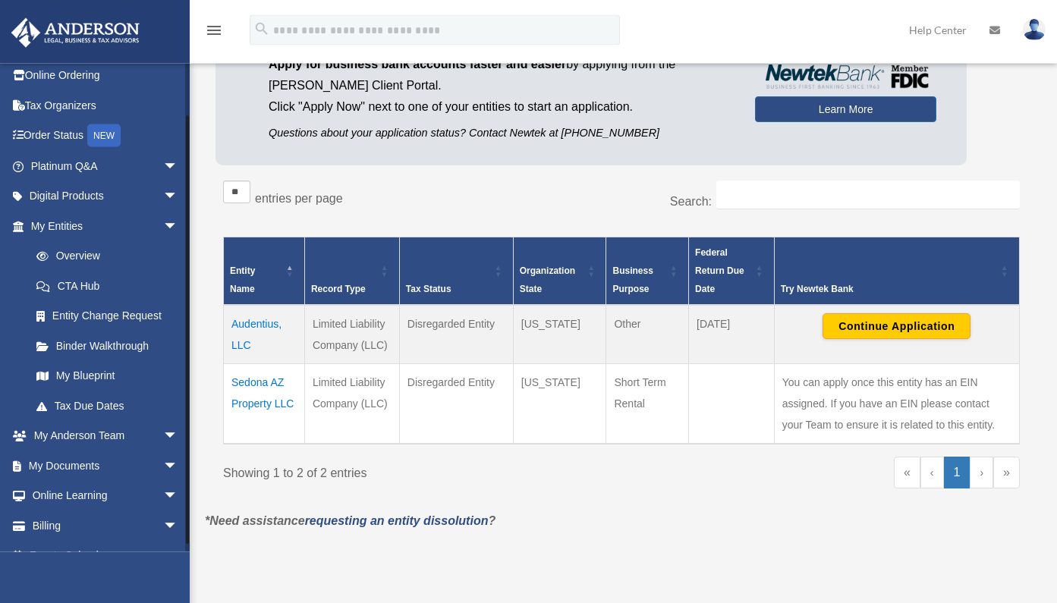
scroll to position [58, 0]
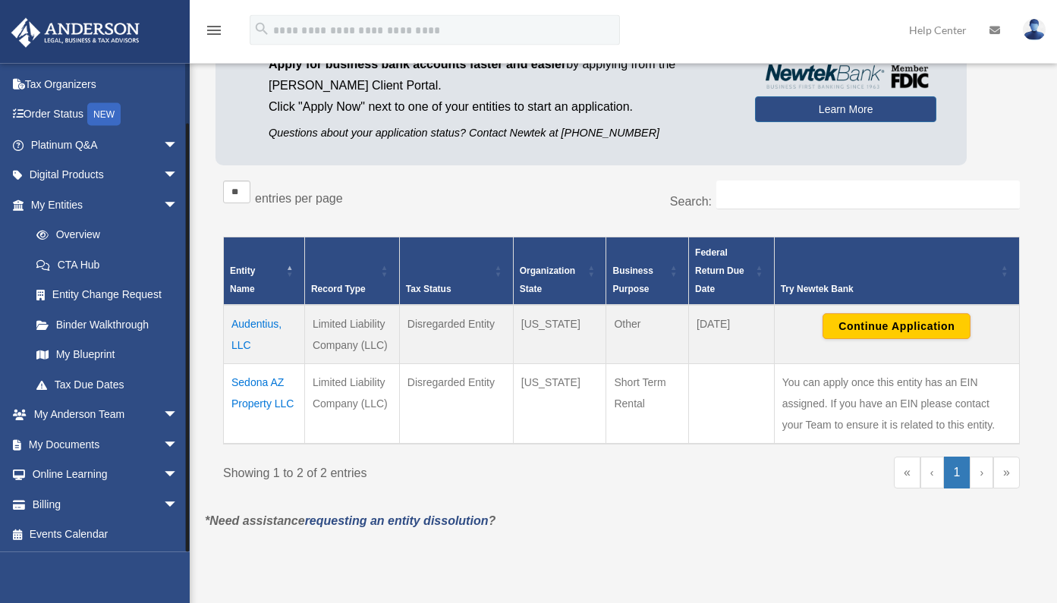
drag, startPoint x: 187, startPoint y: 234, endPoint x: 190, endPoint y: 311, distance: 76.7
click at [190, 311] on div "Overview [EMAIL_ADDRESS][DOMAIN_NAME] Sign Out [PERSON_NAME][EMAIL_ADDRESS][PER…" at bounding box center [528, 236] width 1057 height 669
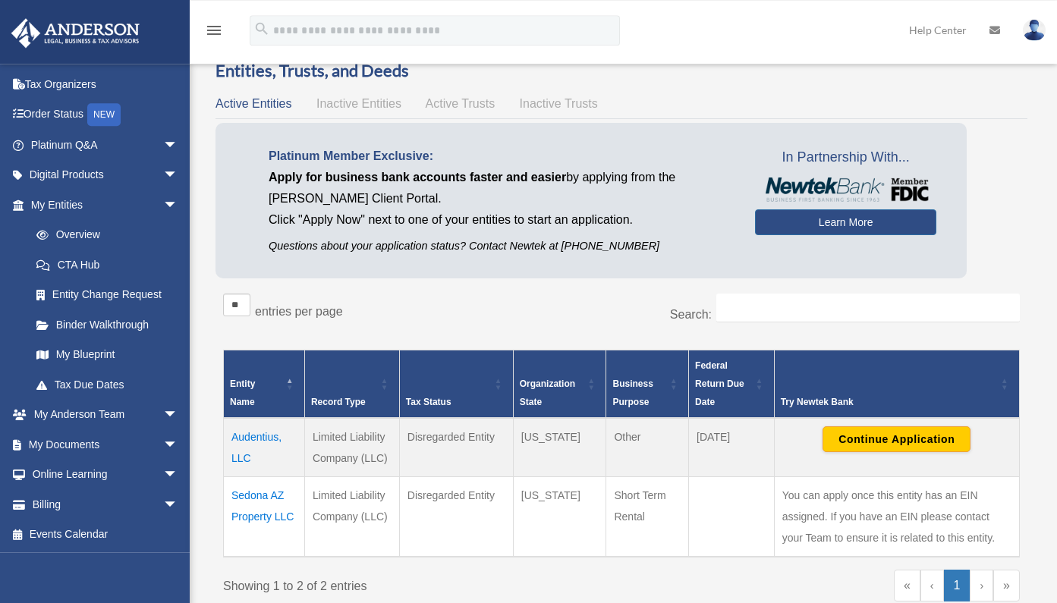
scroll to position [24, 0]
